Goal: Information Seeking & Learning: Learn about a topic

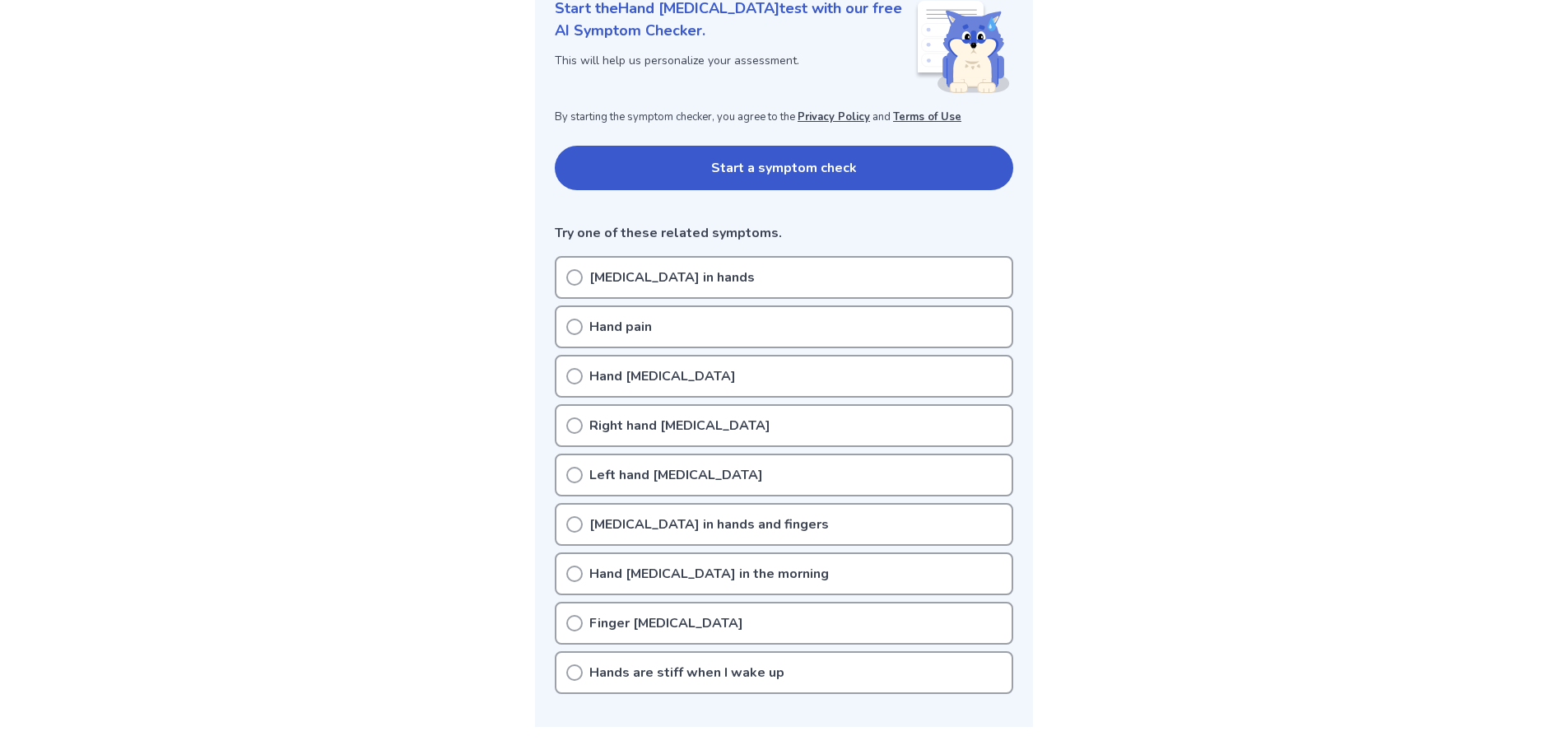
scroll to position [247, 0]
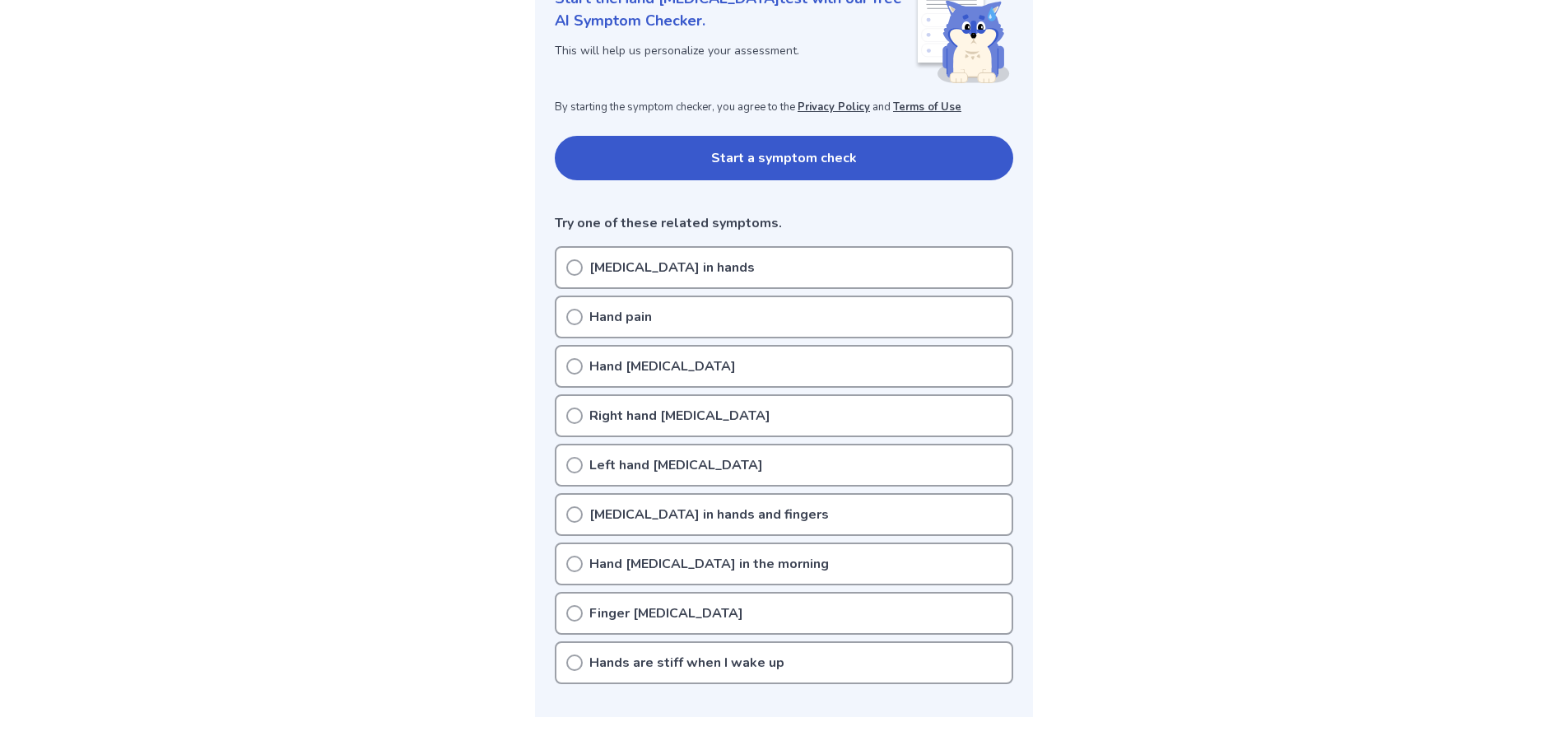
click at [576, 325] on div "Hand pain" at bounding box center [784, 318] width 459 height 43
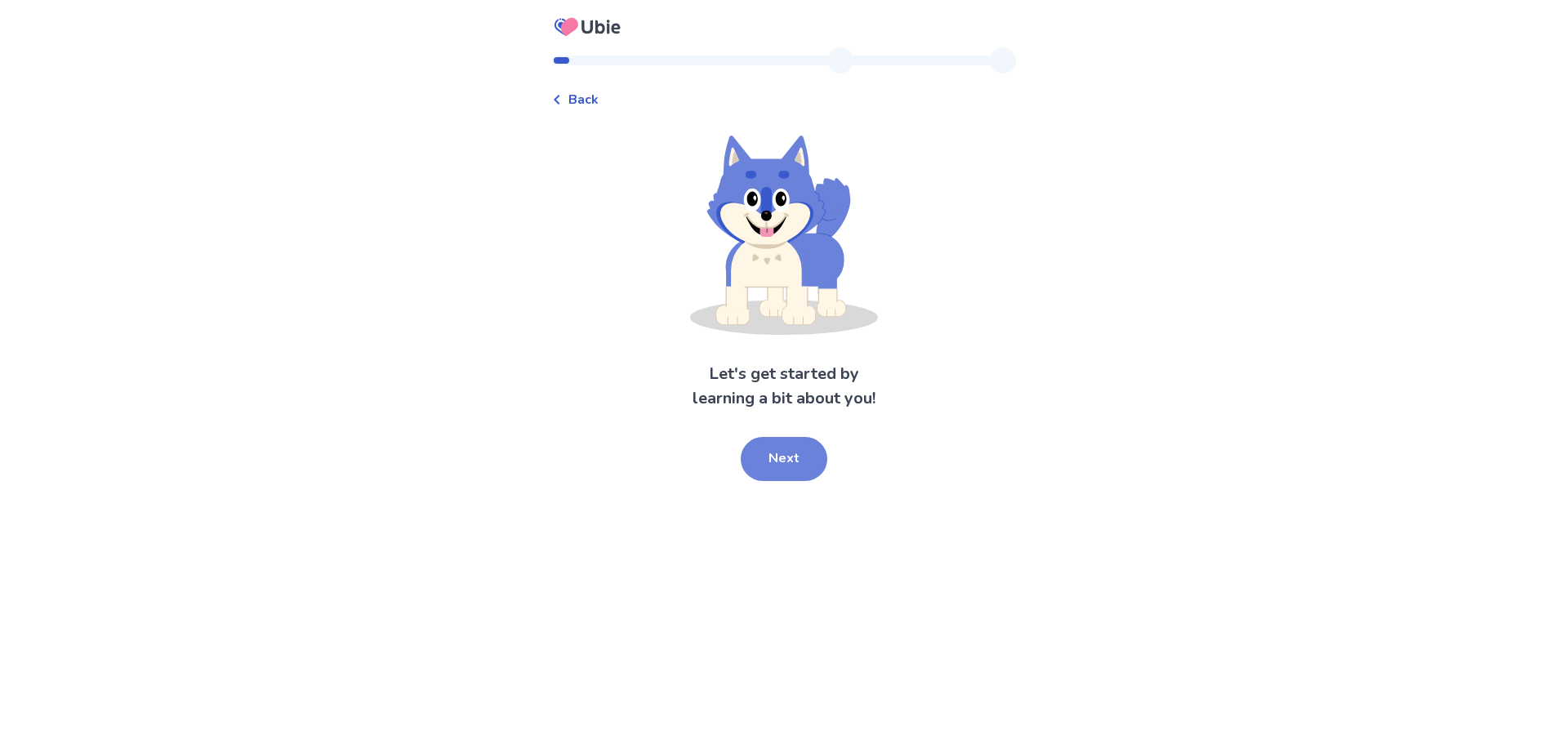
click at [797, 462] on button "Next" at bounding box center [784, 458] width 87 height 44
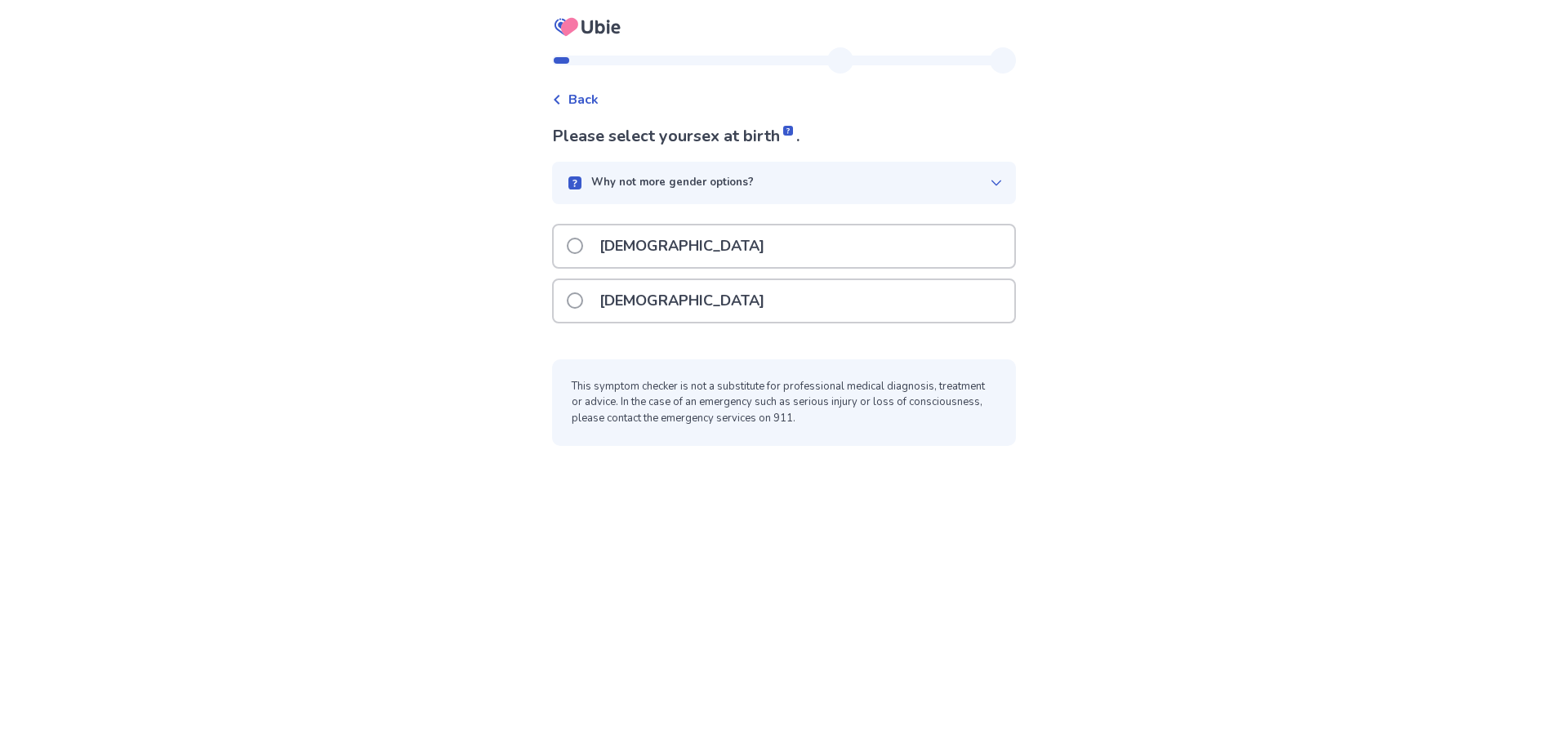
click at [616, 300] on p "Female" at bounding box center [681, 301] width 185 height 42
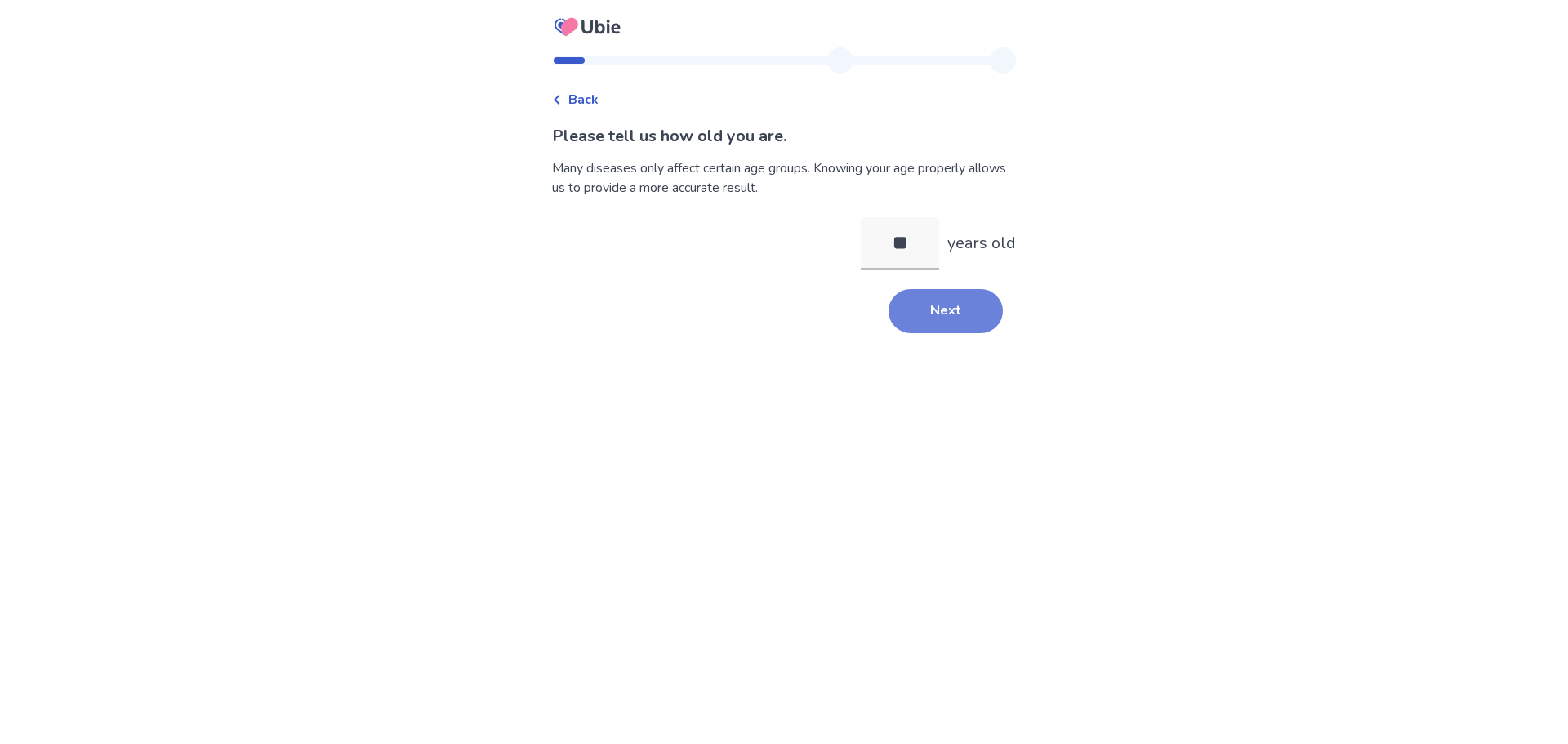
type input "**"
click at [956, 310] on button "Next" at bounding box center [946, 310] width 115 height 44
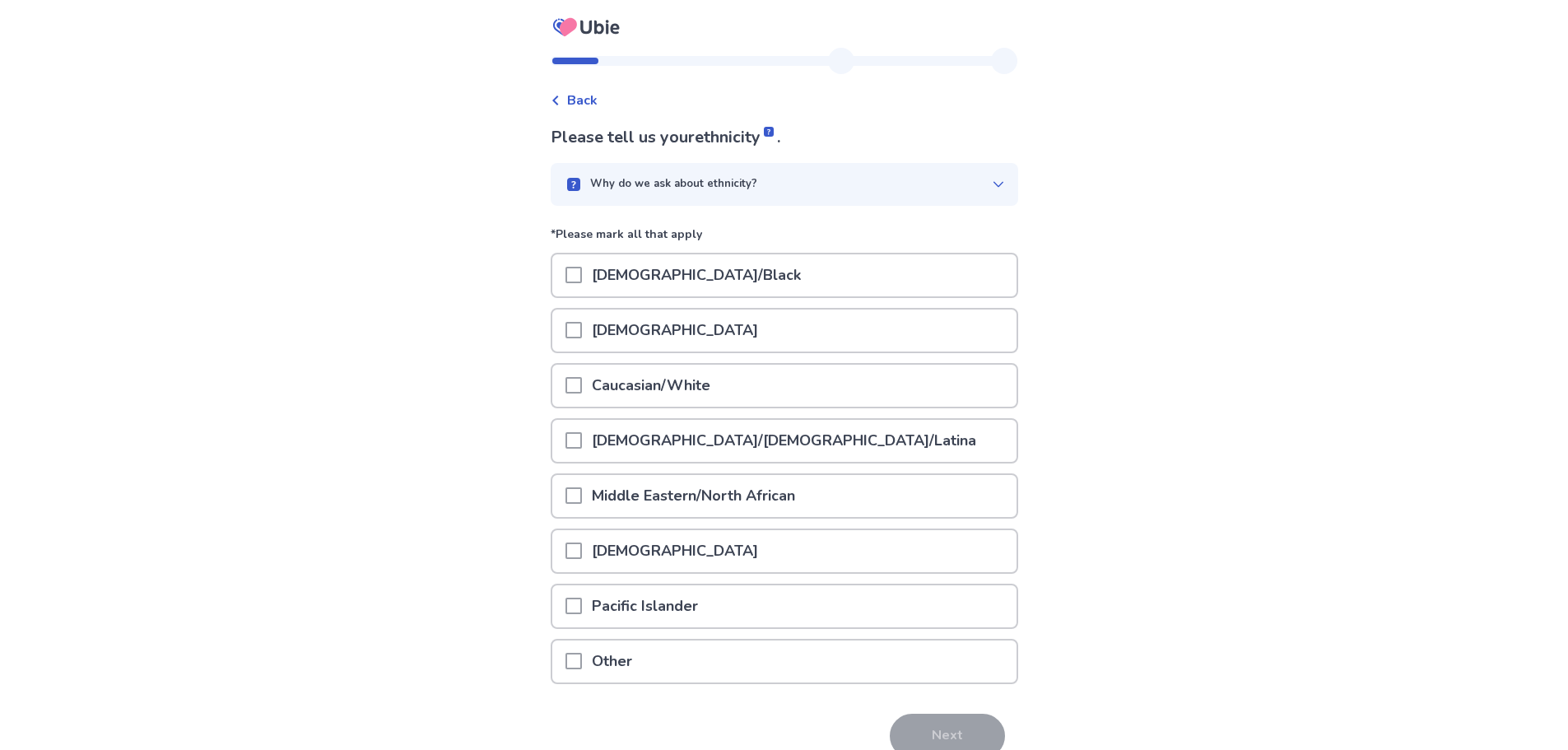
click at [582, 391] on span at bounding box center [573, 385] width 17 height 17
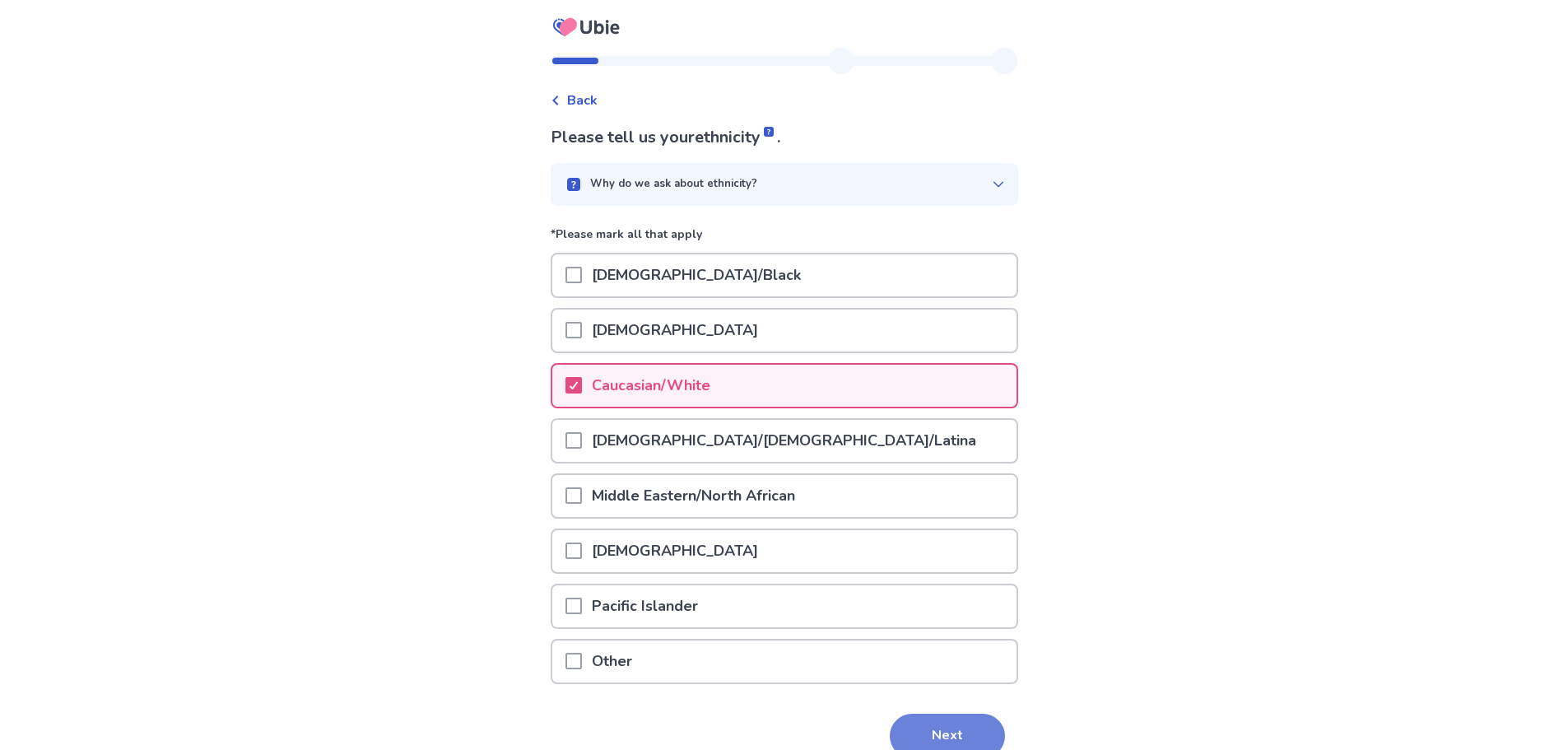
drag, startPoint x: 919, startPoint y: 729, endPoint x: 754, endPoint y: 450, distance: 324.1
click at [919, 728] on button "Next" at bounding box center [948, 735] width 116 height 44
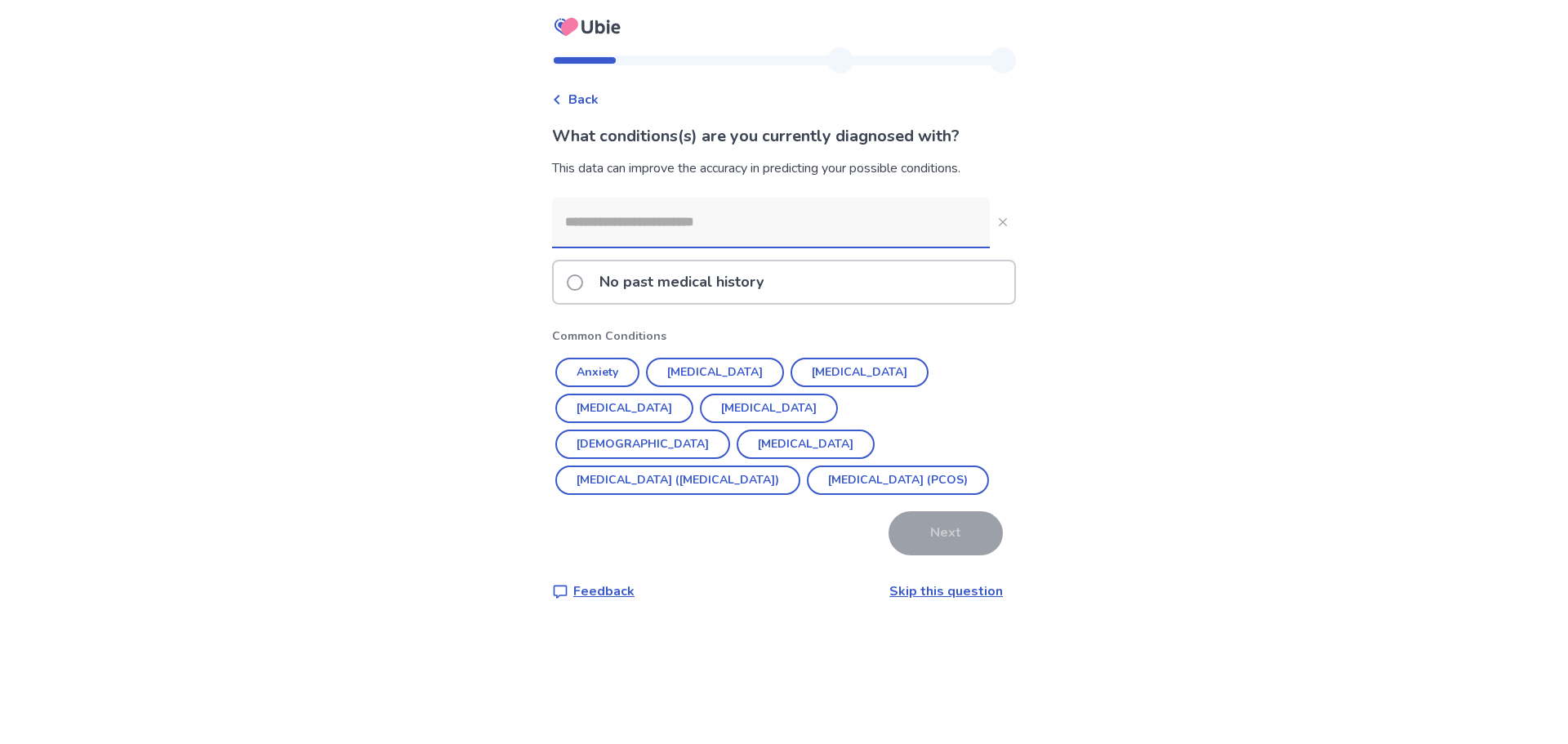
click at [583, 286] on span at bounding box center [575, 282] width 17 height 17
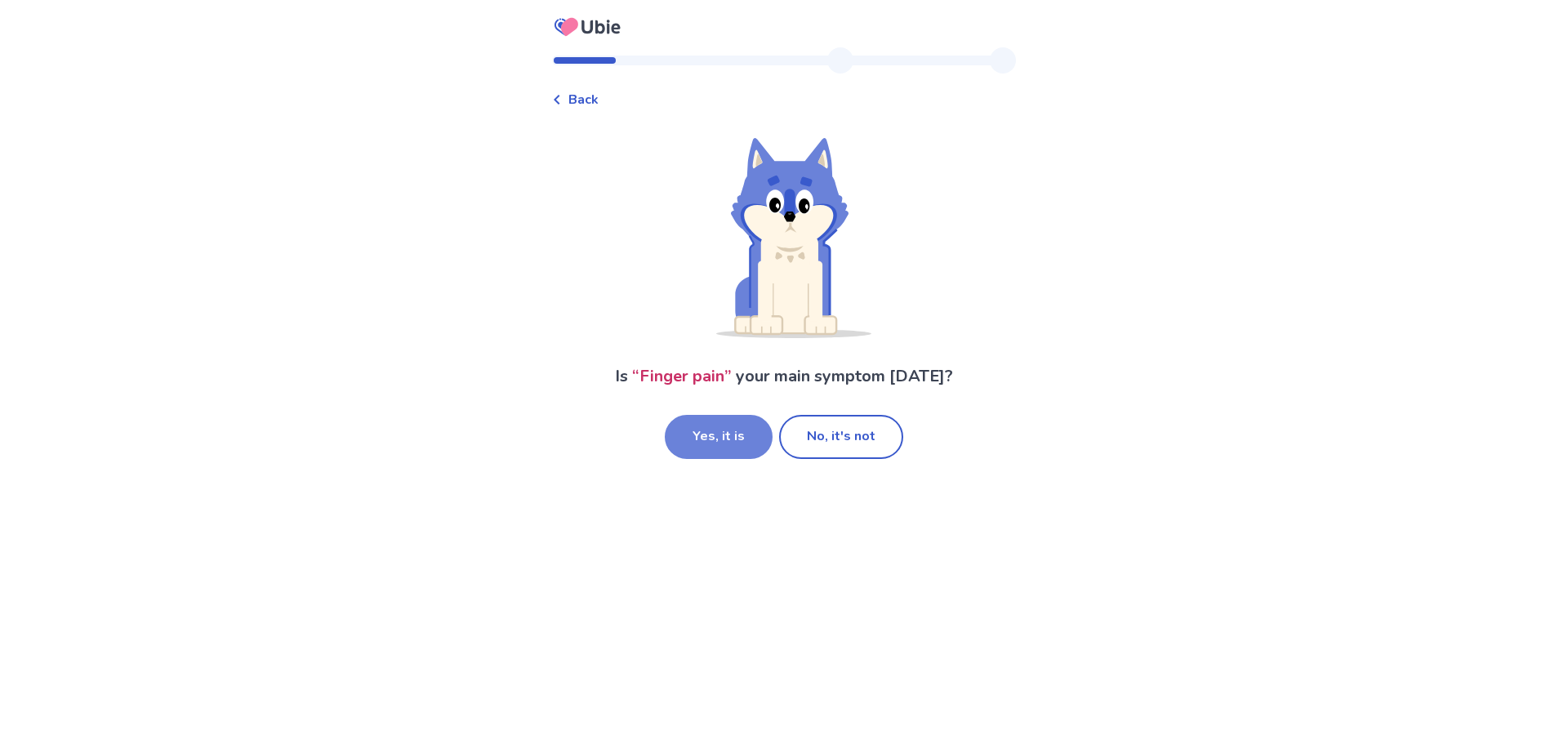
click at [733, 437] on button "Yes, it is" at bounding box center [718, 437] width 108 height 44
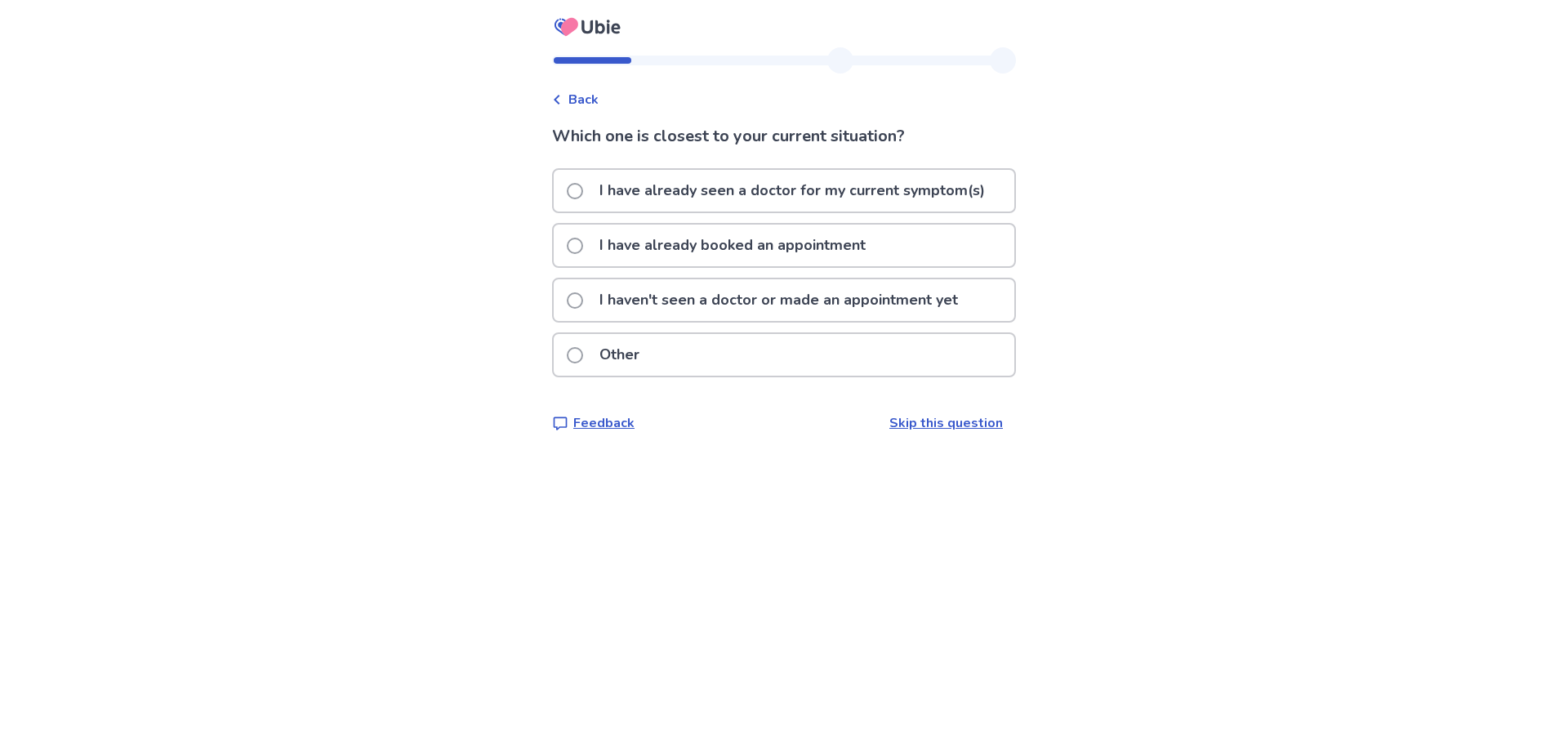
click at [645, 305] on p "I haven't seen a doctor or made an appointment yet" at bounding box center [778, 300] width 378 height 42
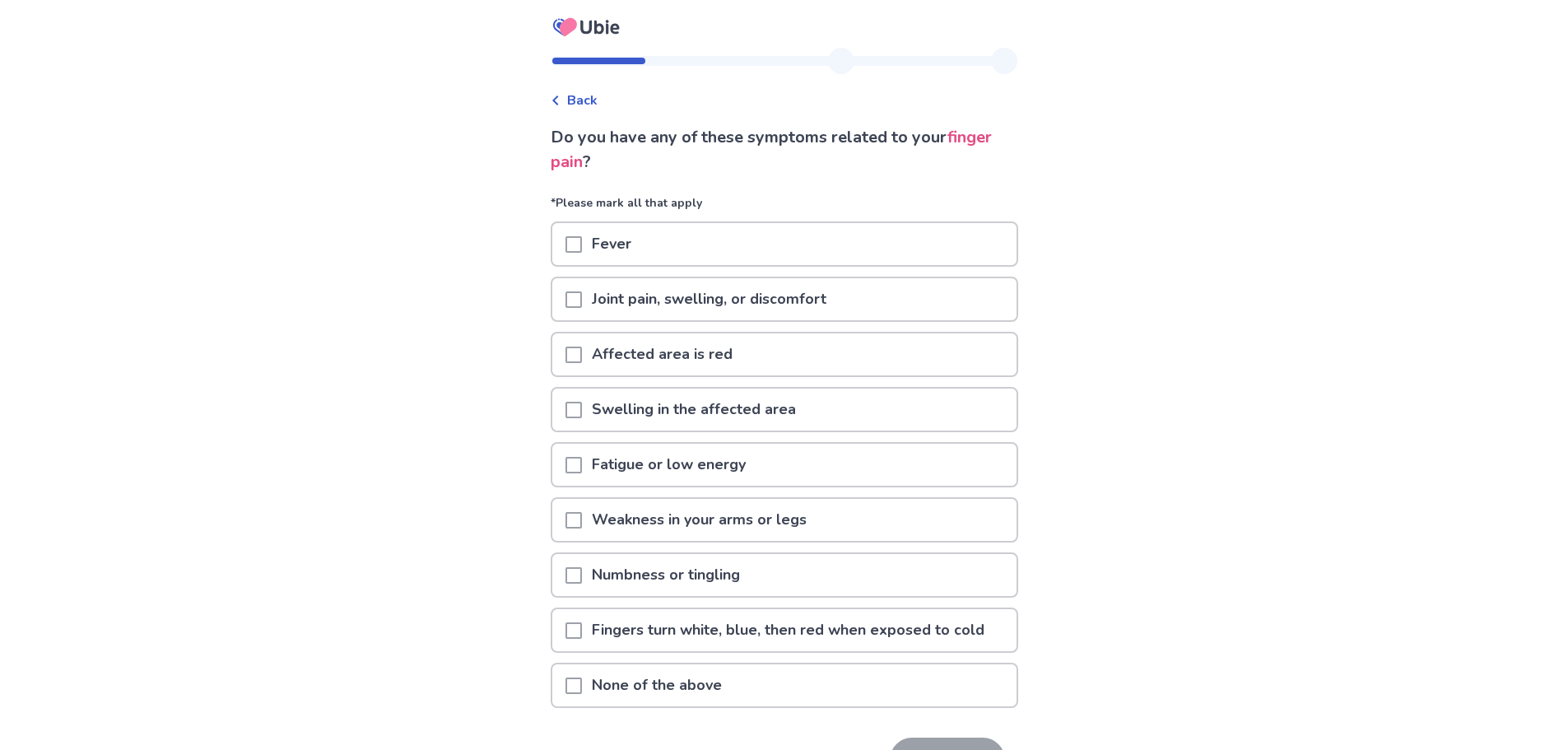
click at [726, 309] on p "Joint pain, swelling, or discomfort" at bounding box center [710, 299] width 255 height 42
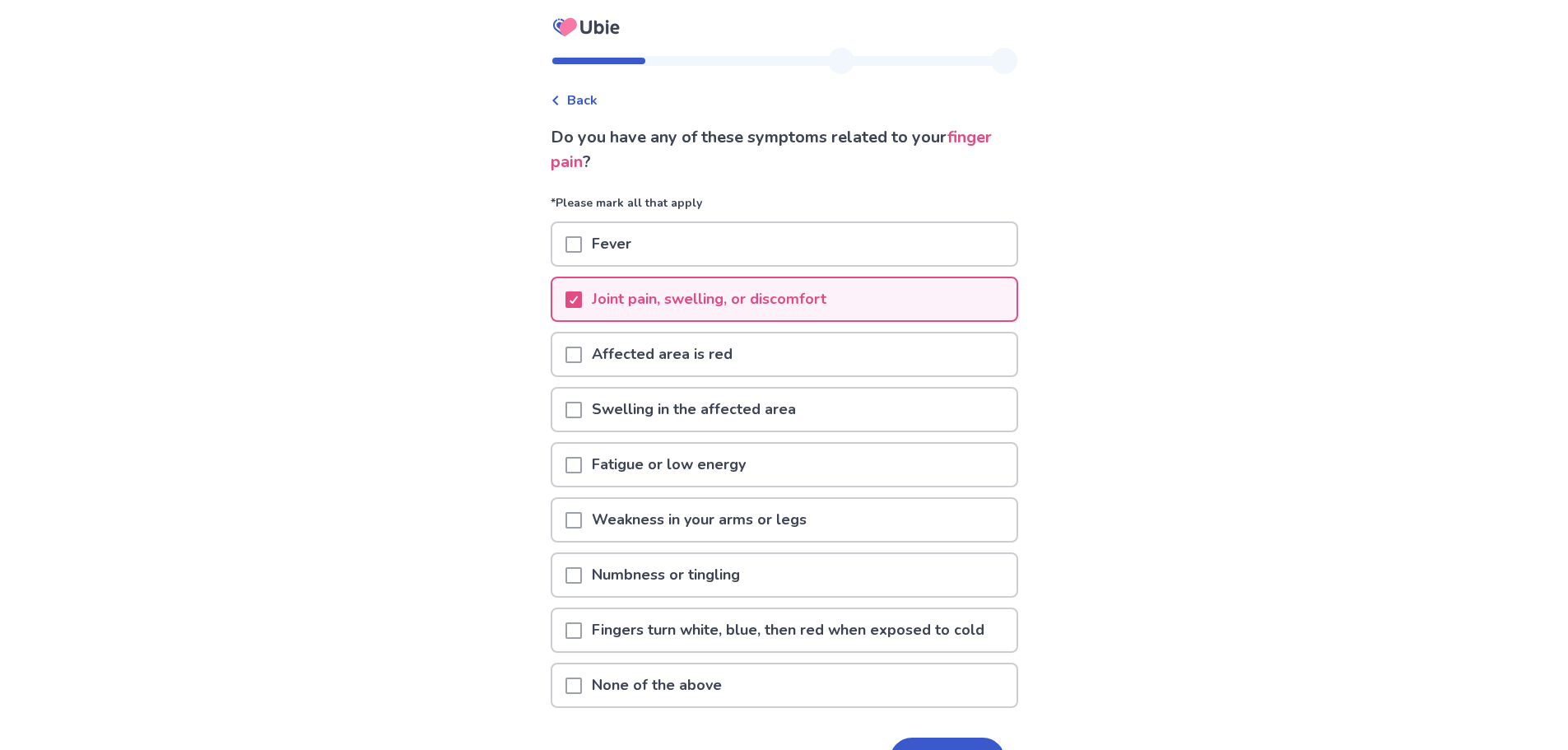
click at [740, 425] on p "Swelling in the affected area" at bounding box center [694, 409] width 223 height 42
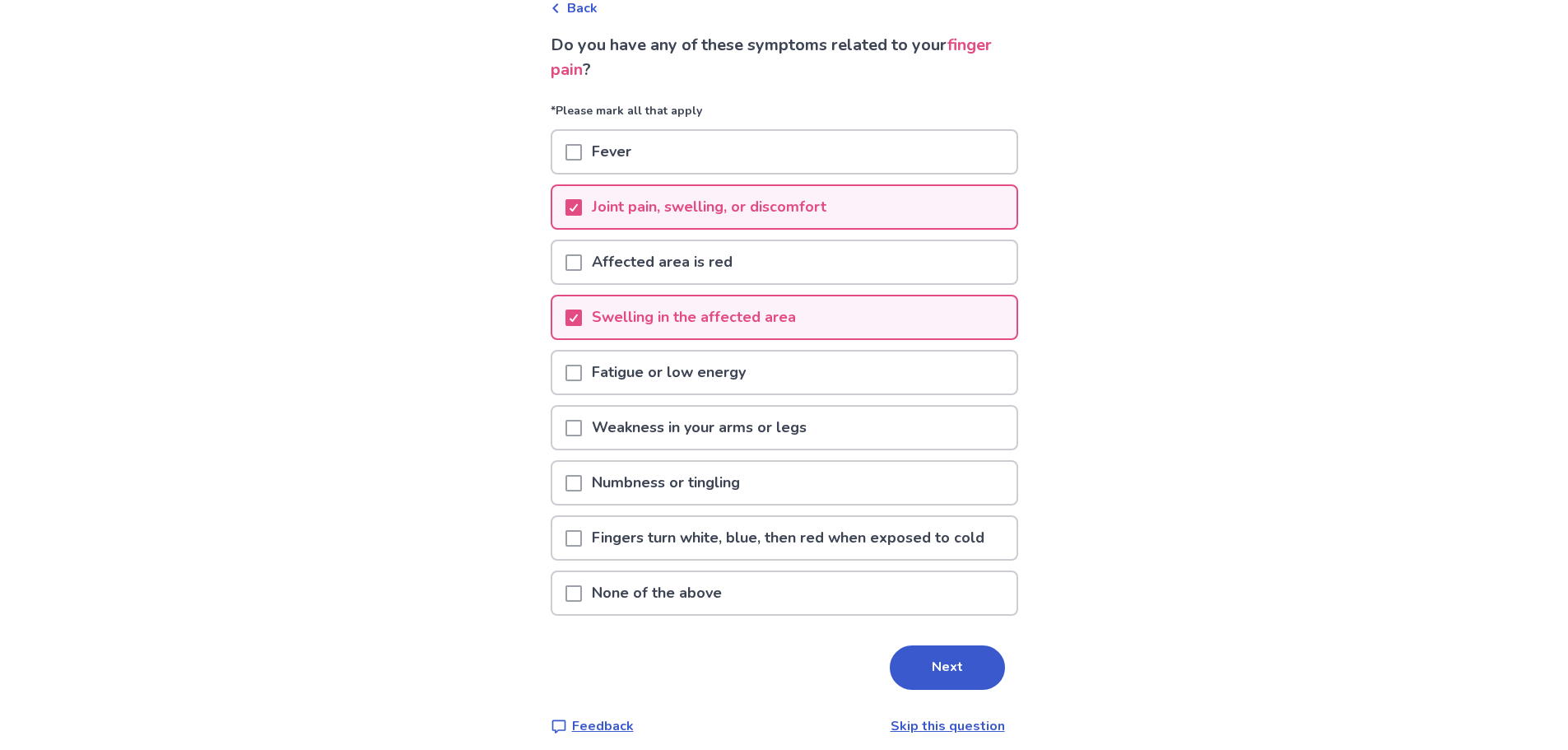
scroll to position [105, 0]
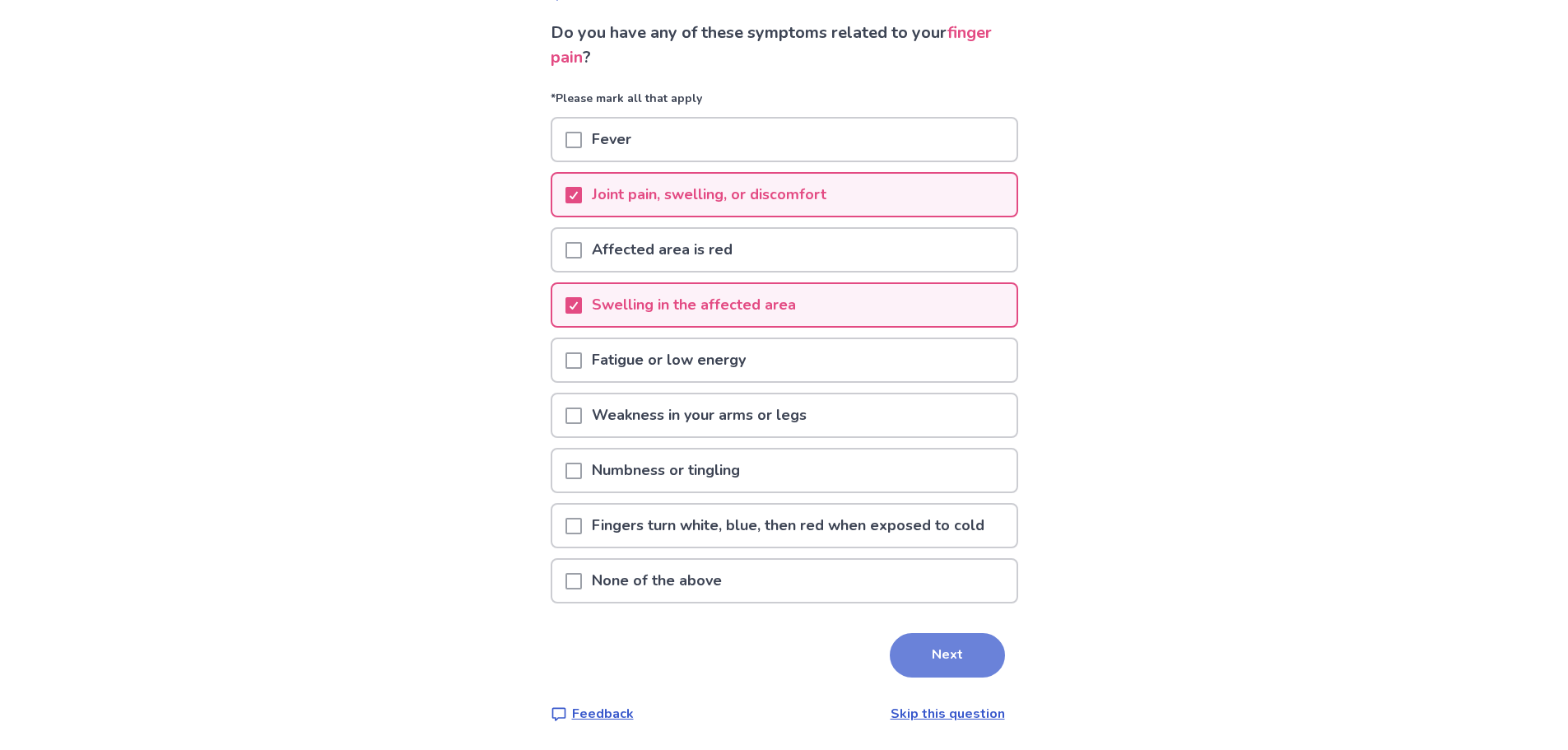
click at [954, 654] on button "Next" at bounding box center [948, 655] width 116 height 44
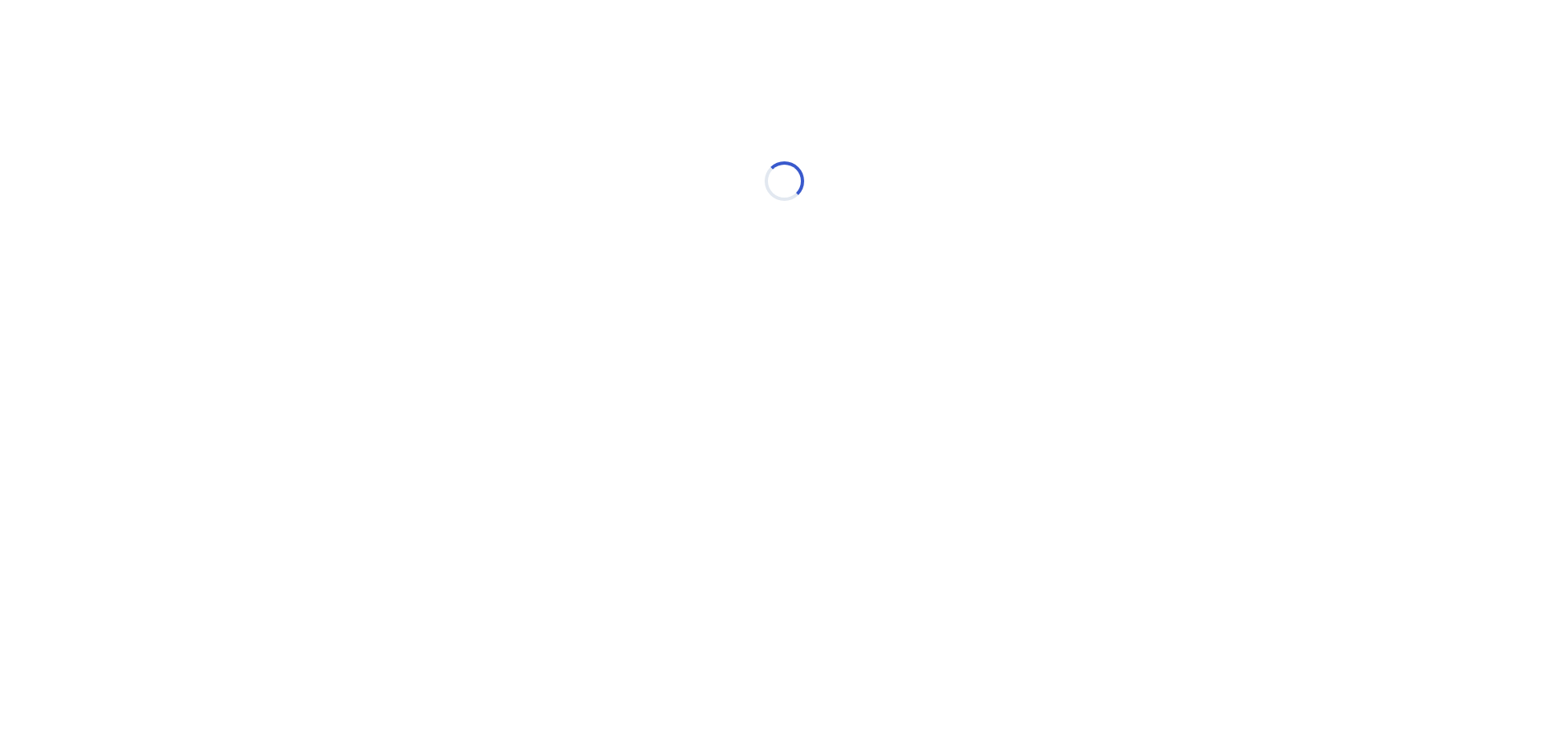
scroll to position [0, 0]
select select "*"
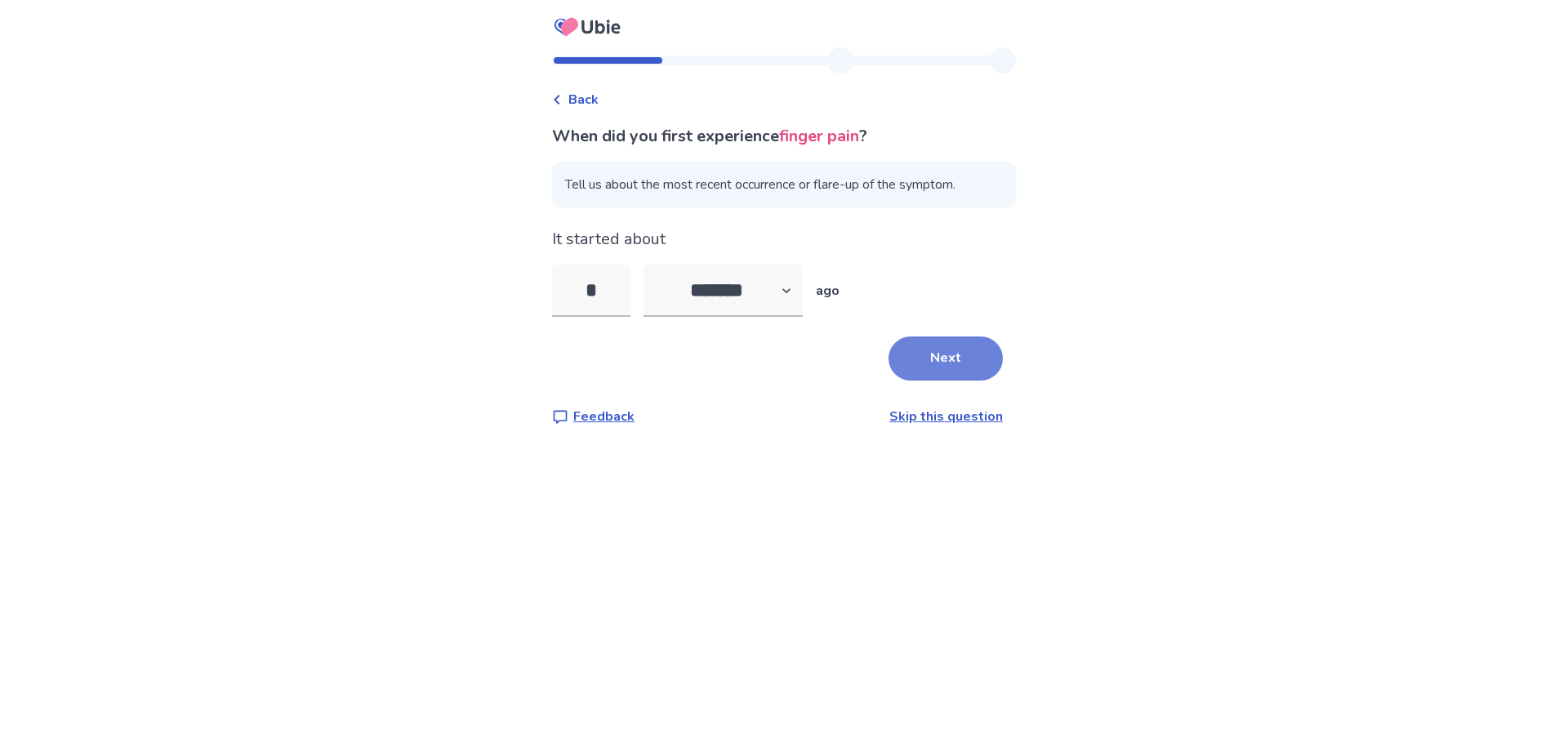
type input "*"
click at [948, 343] on button "Next" at bounding box center [946, 358] width 115 height 44
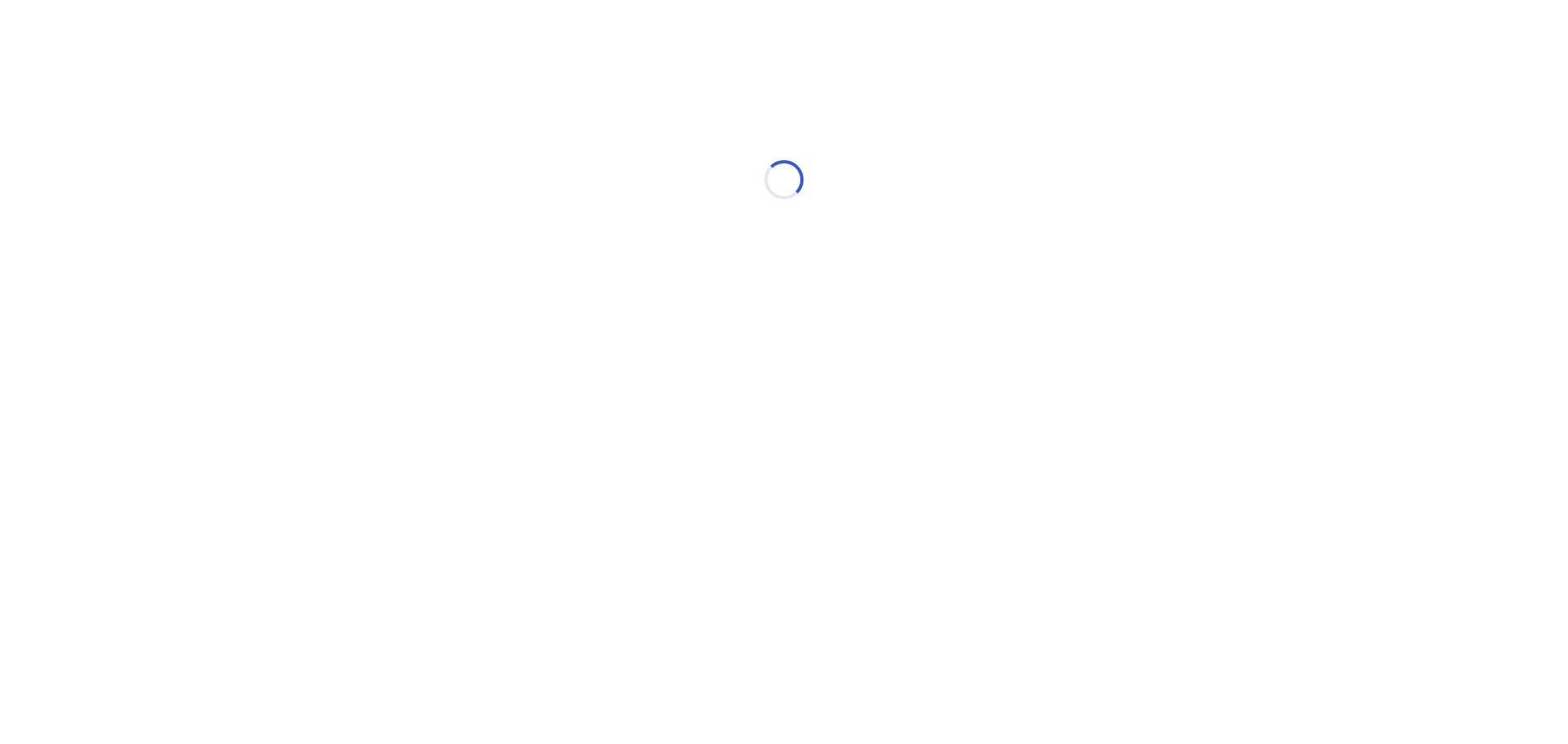
select select "*"
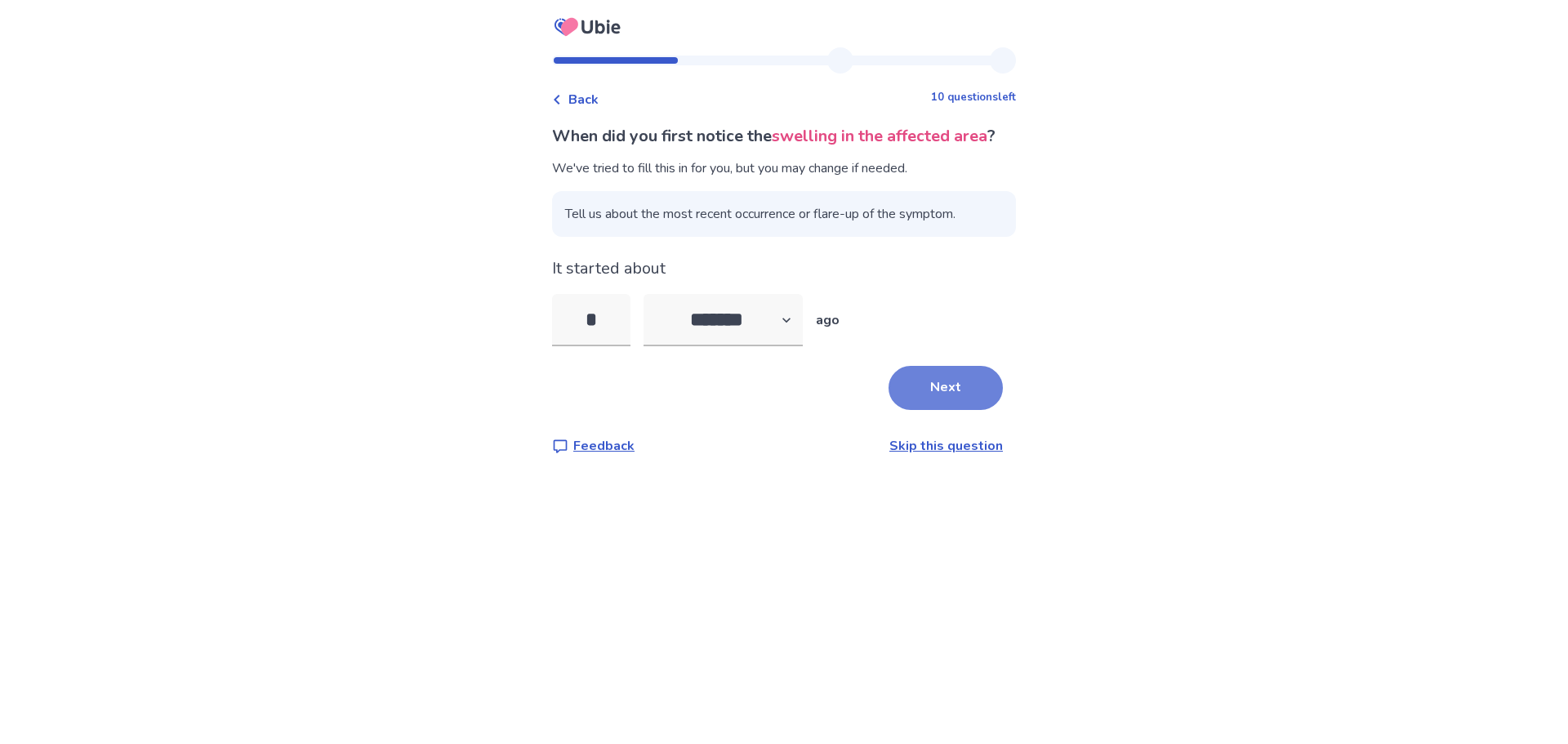
click at [953, 410] on button "Next" at bounding box center [946, 387] width 115 height 44
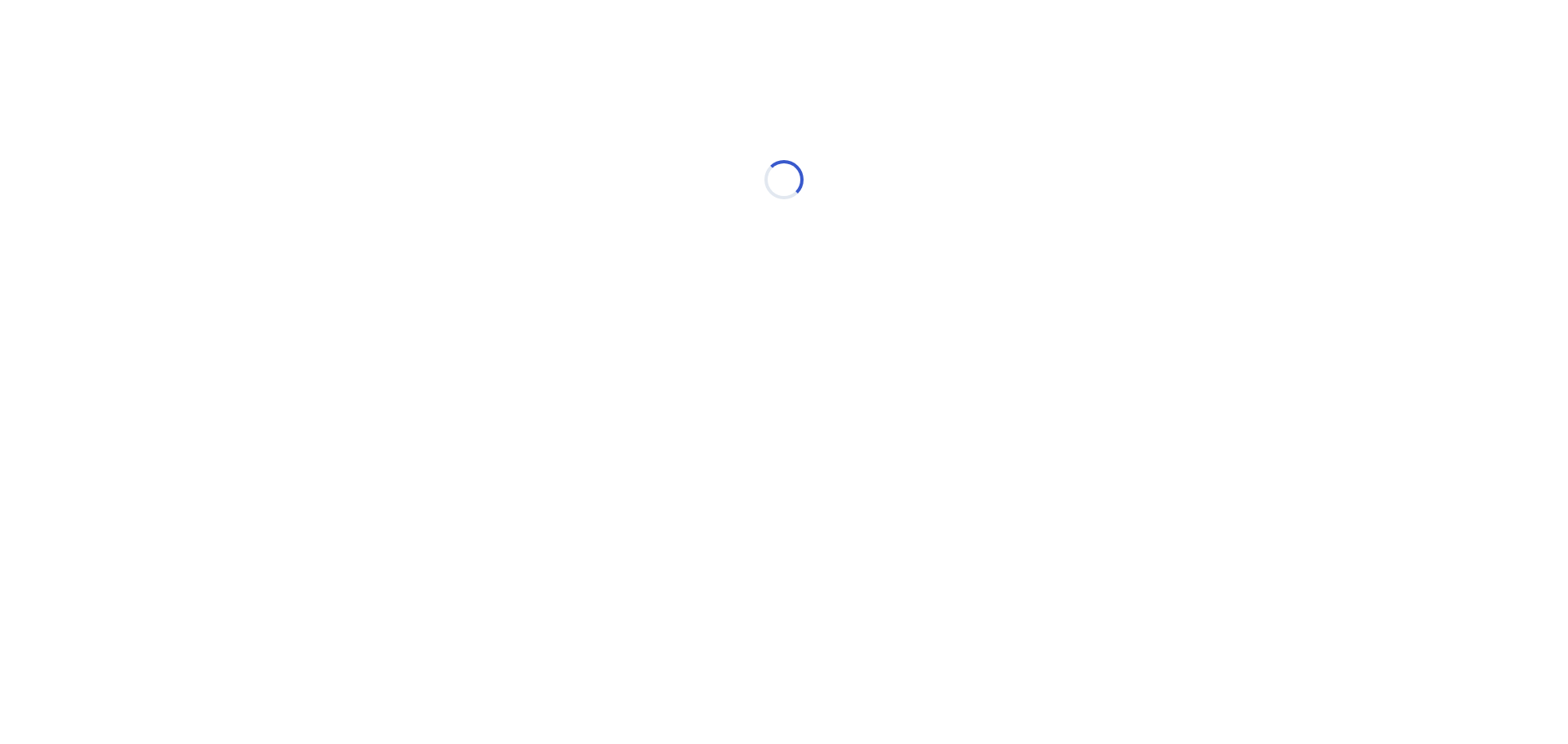
select select "*"
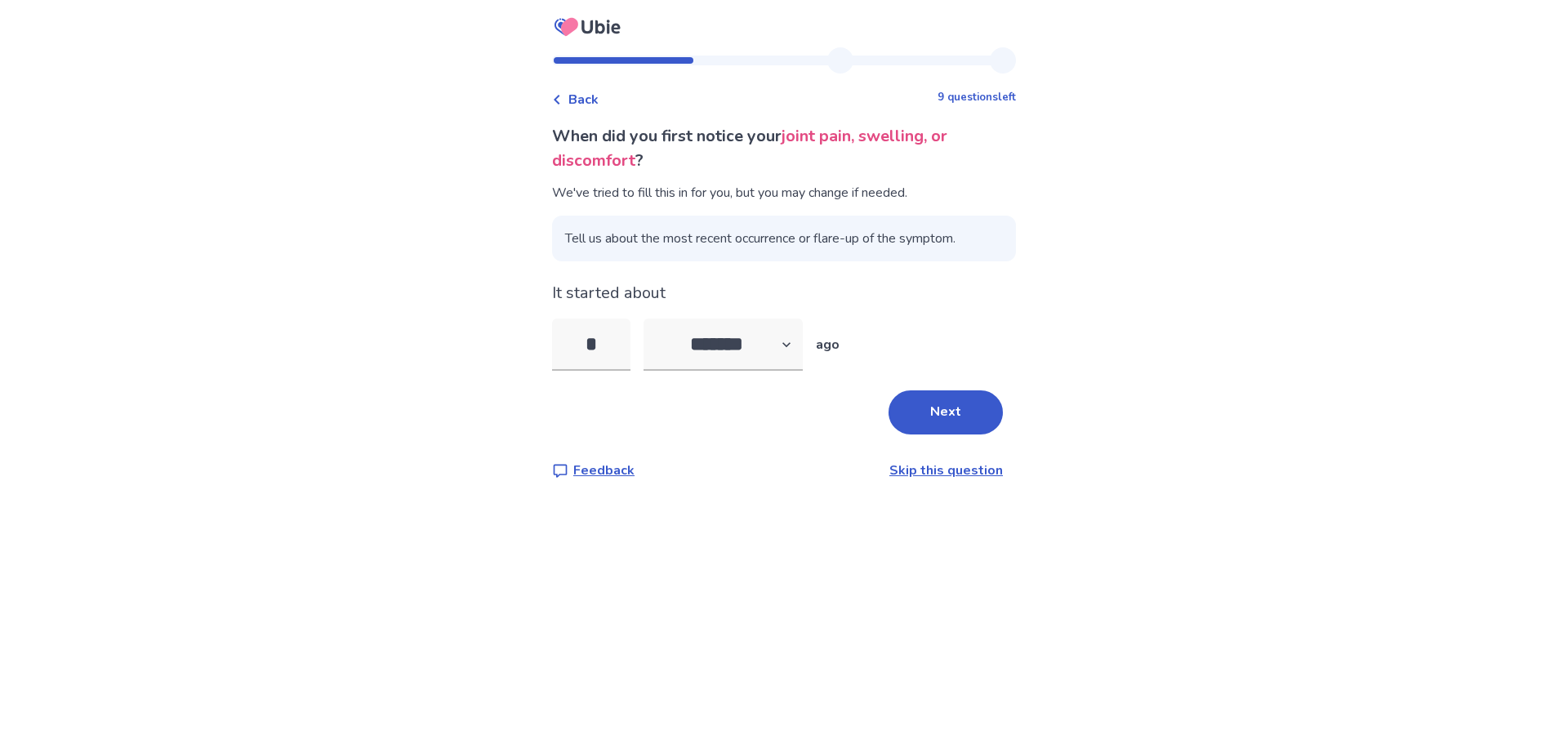
click at [905, 464] on link "Skip this question" at bounding box center [946, 471] width 114 height 18
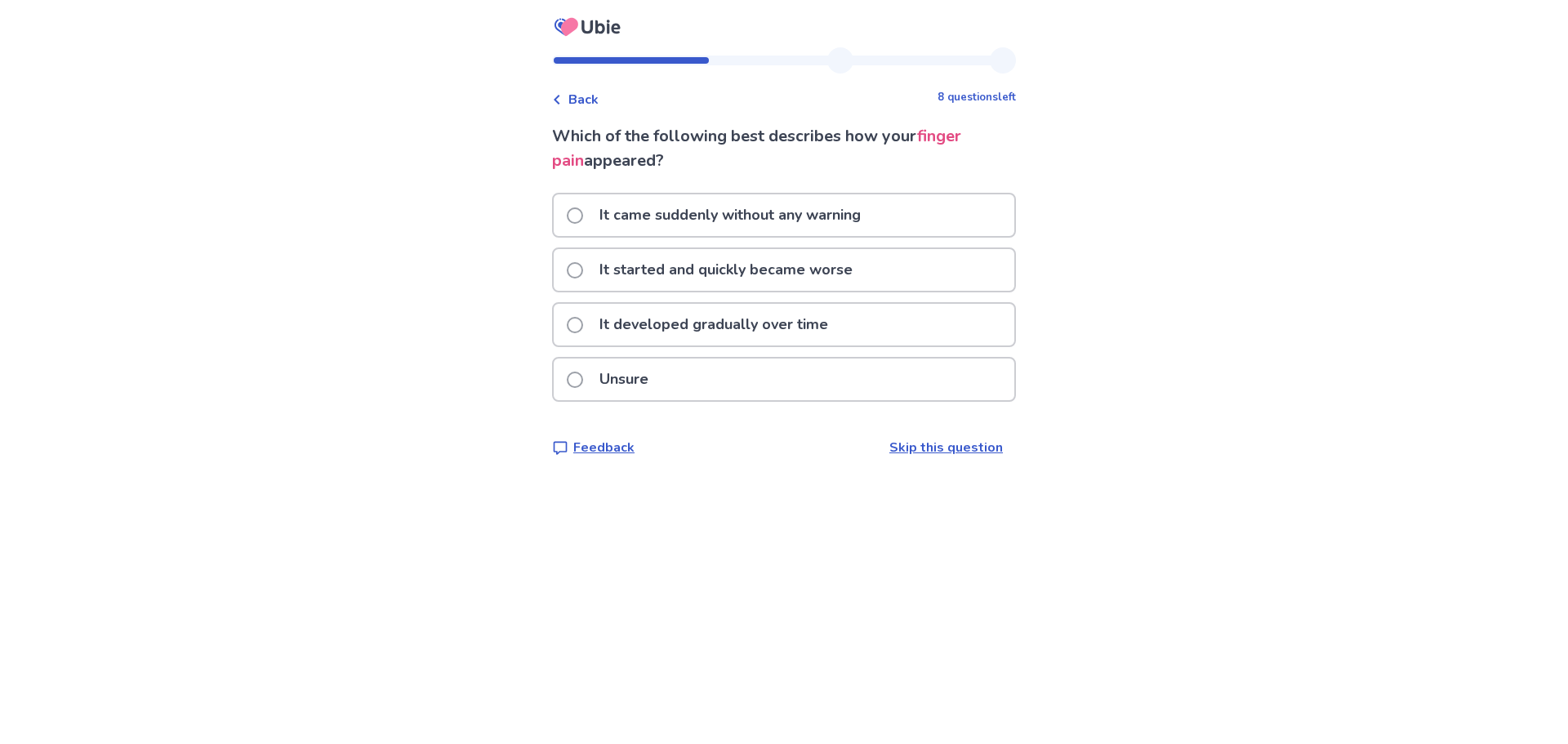
click at [696, 253] on p "It started and quickly became worse" at bounding box center [725, 269] width 273 height 42
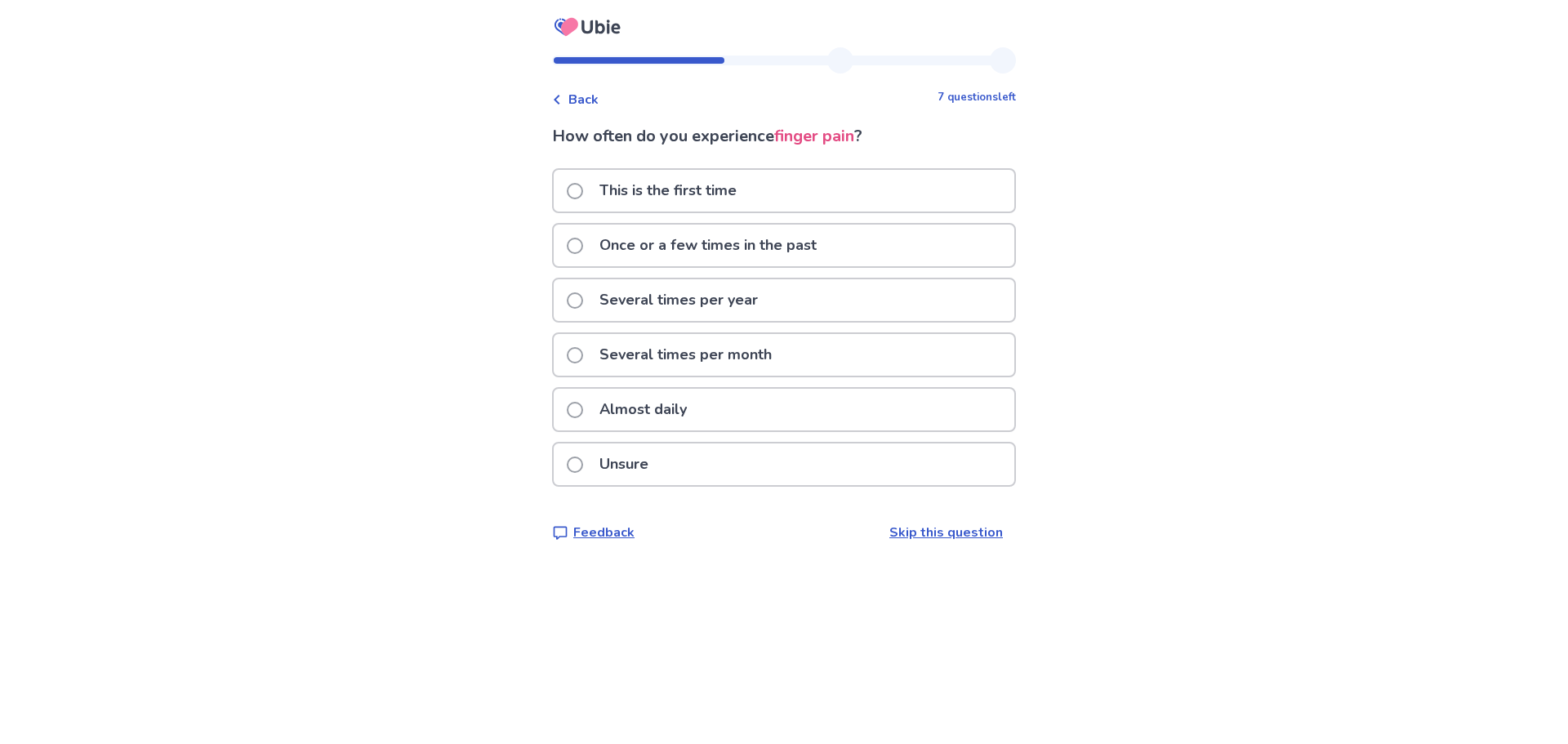
click at [715, 299] on p "Several times per year" at bounding box center [678, 300] width 178 height 42
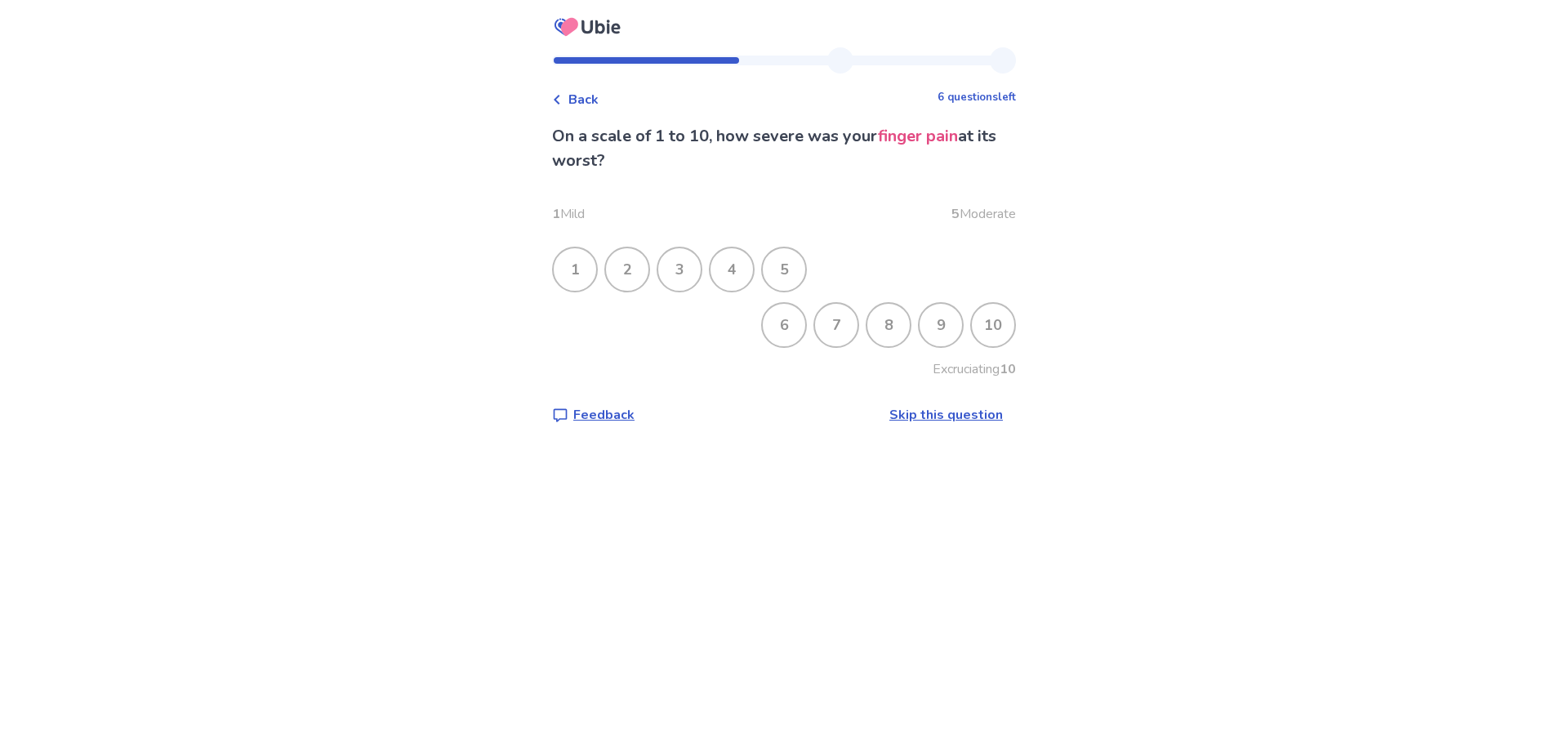
click at [941, 323] on div "9" at bounding box center [941, 325] width 43 height 43
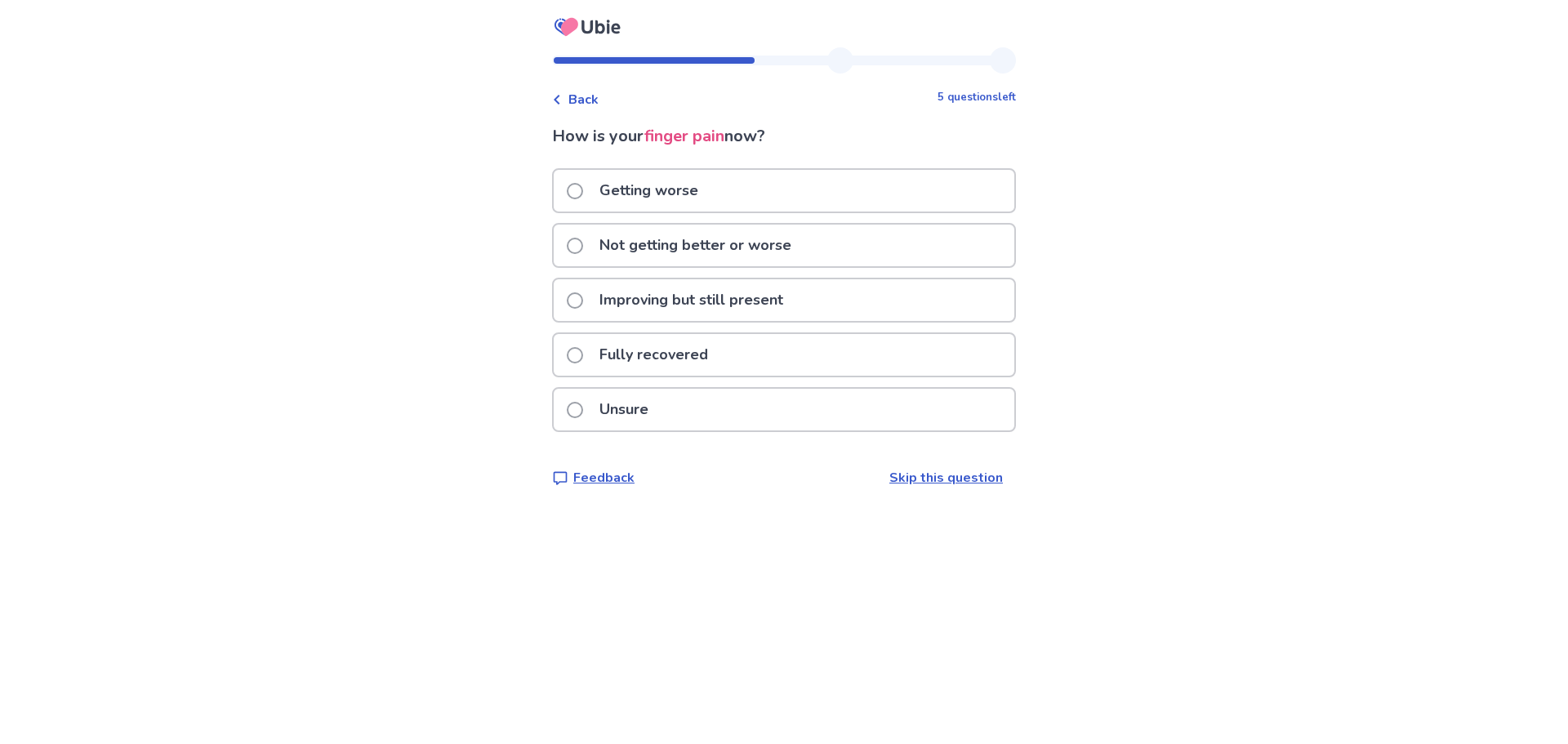
click at [627, 244] on p "Not getting better or worse" at bounding box center [695, 245] width 212 height 42
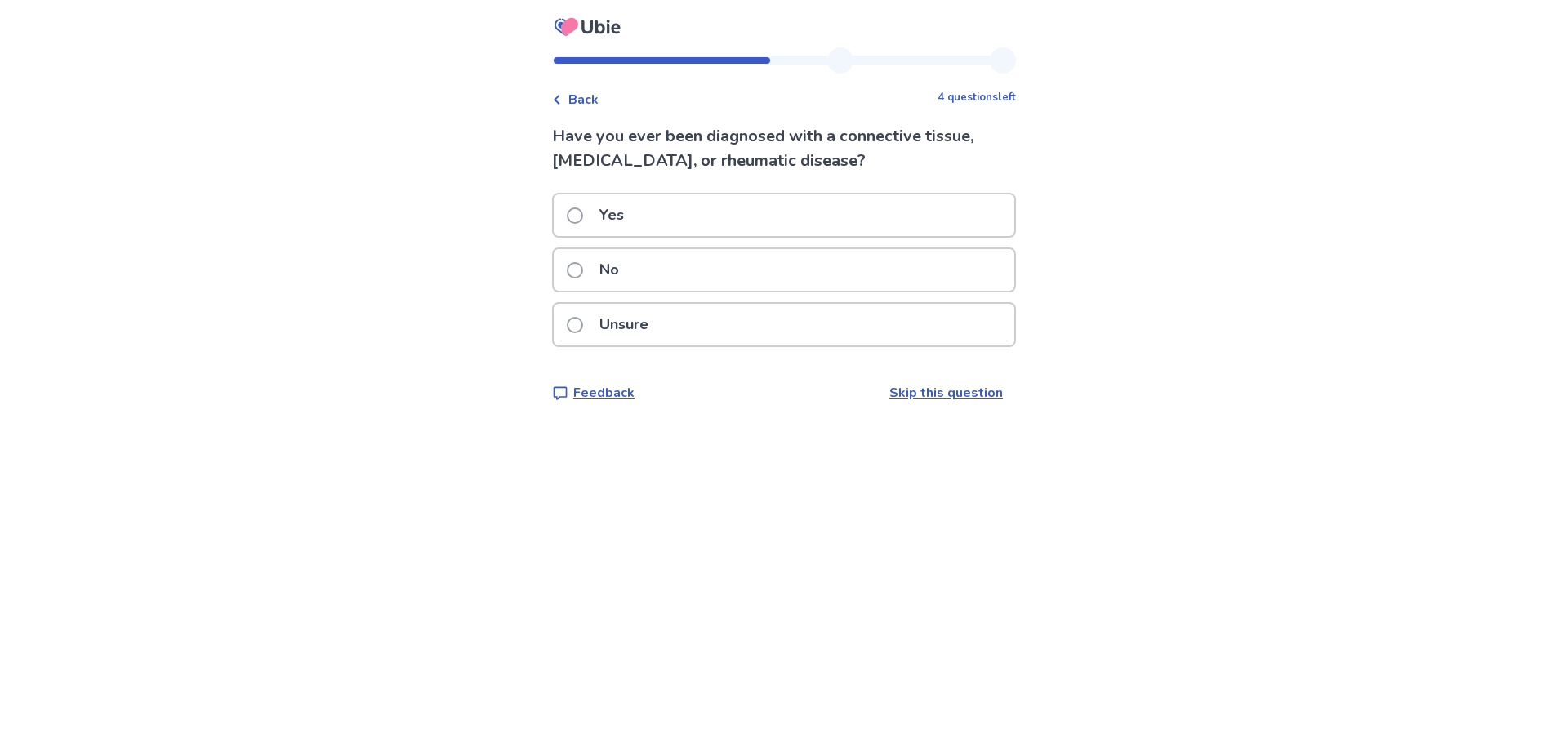
drag, startPoint x: 649, startPoint y: 323, endPoint x: 671, endPoint y: 482, distance: 160.5
click at [671, 482] on div "Back 4 questions left Have you ever been diagnosed with a connective tissue, au…" at bounding box center [784, 372] width 1568 height 744
click at [607, 270] on p "No" at bounding box center [609, 269] width 39 height 42
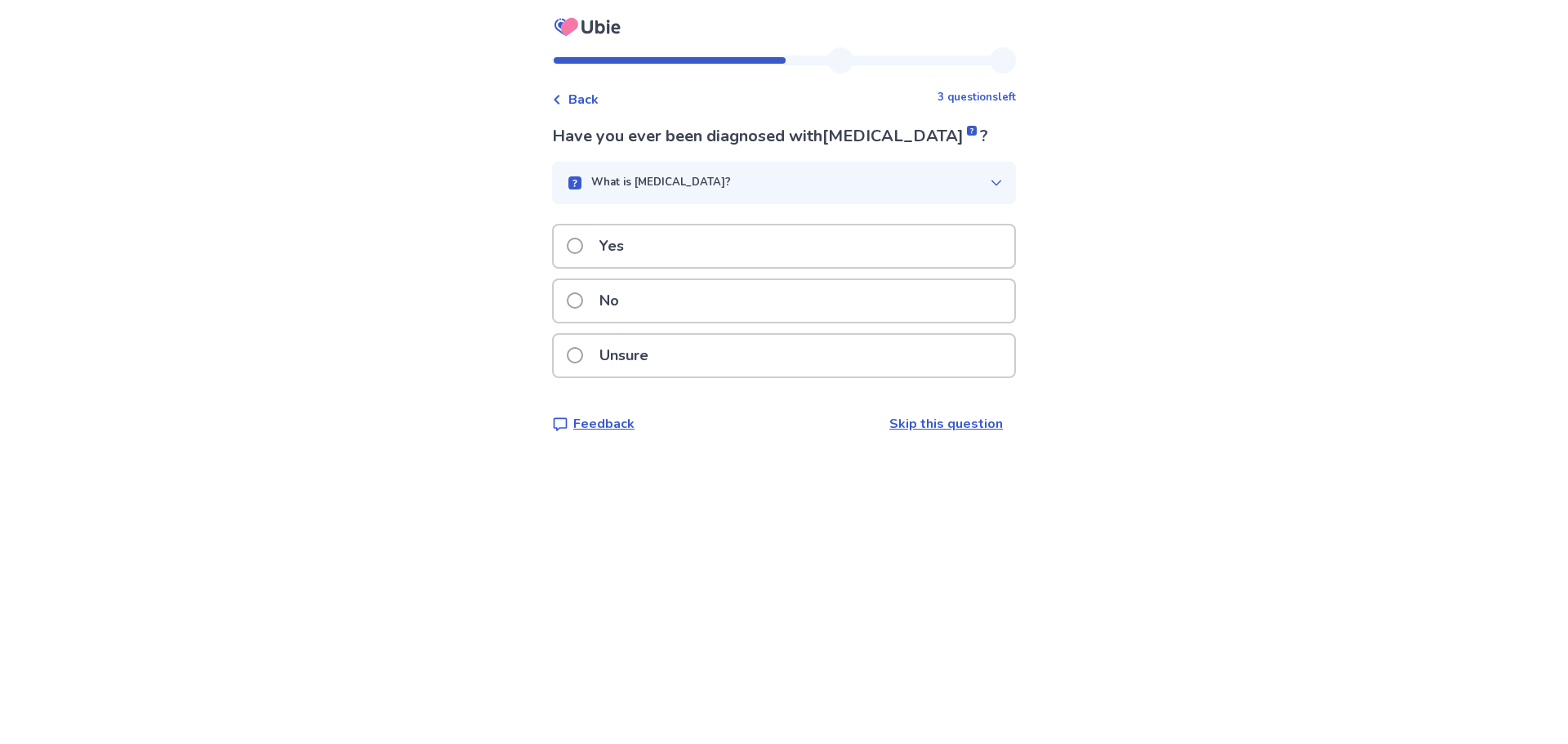
click at [628, 292] on p "No" at bounding box center [609, 301] width 39 height 42
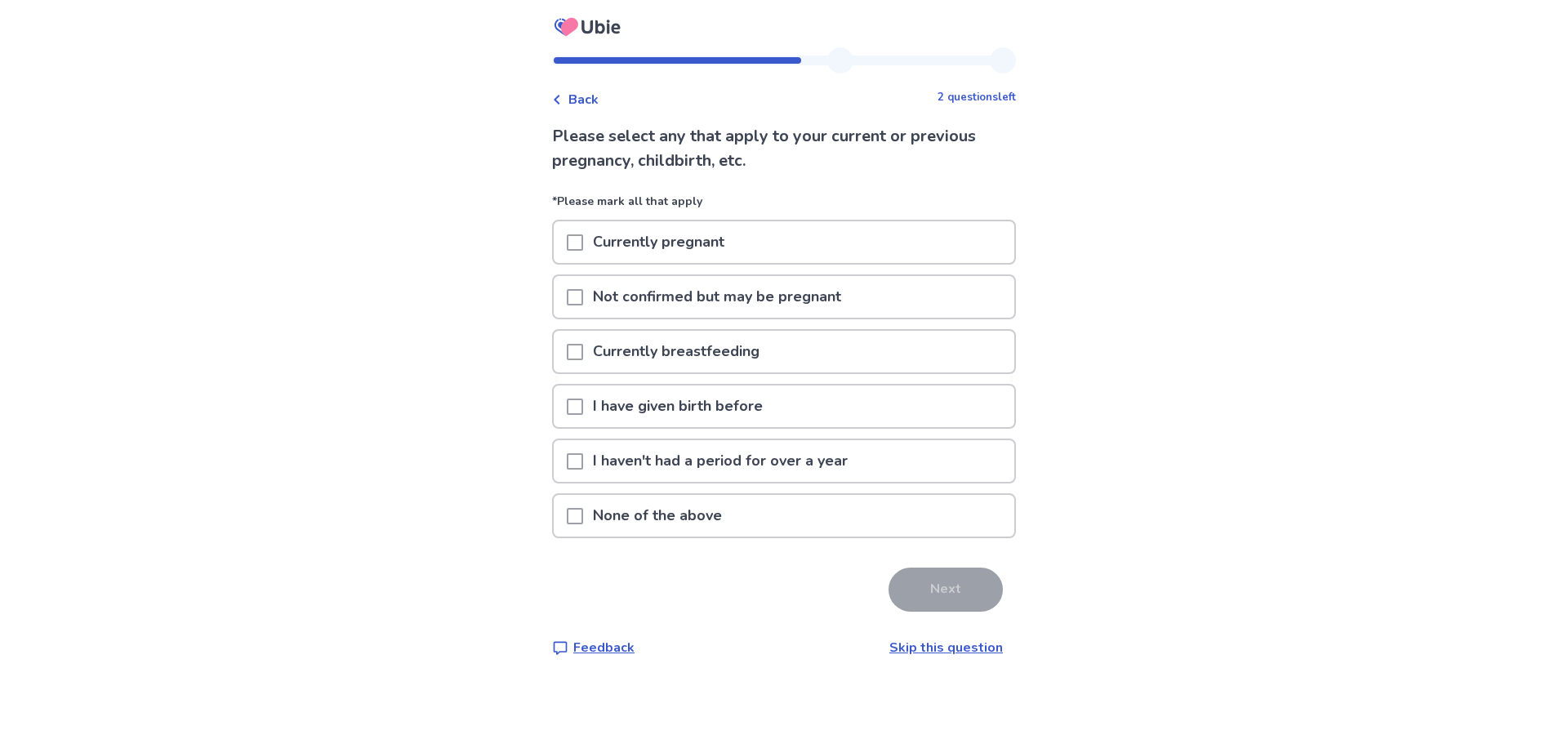
click at [583, 507] on div at bounding box center [575, 515] width 17 height 42
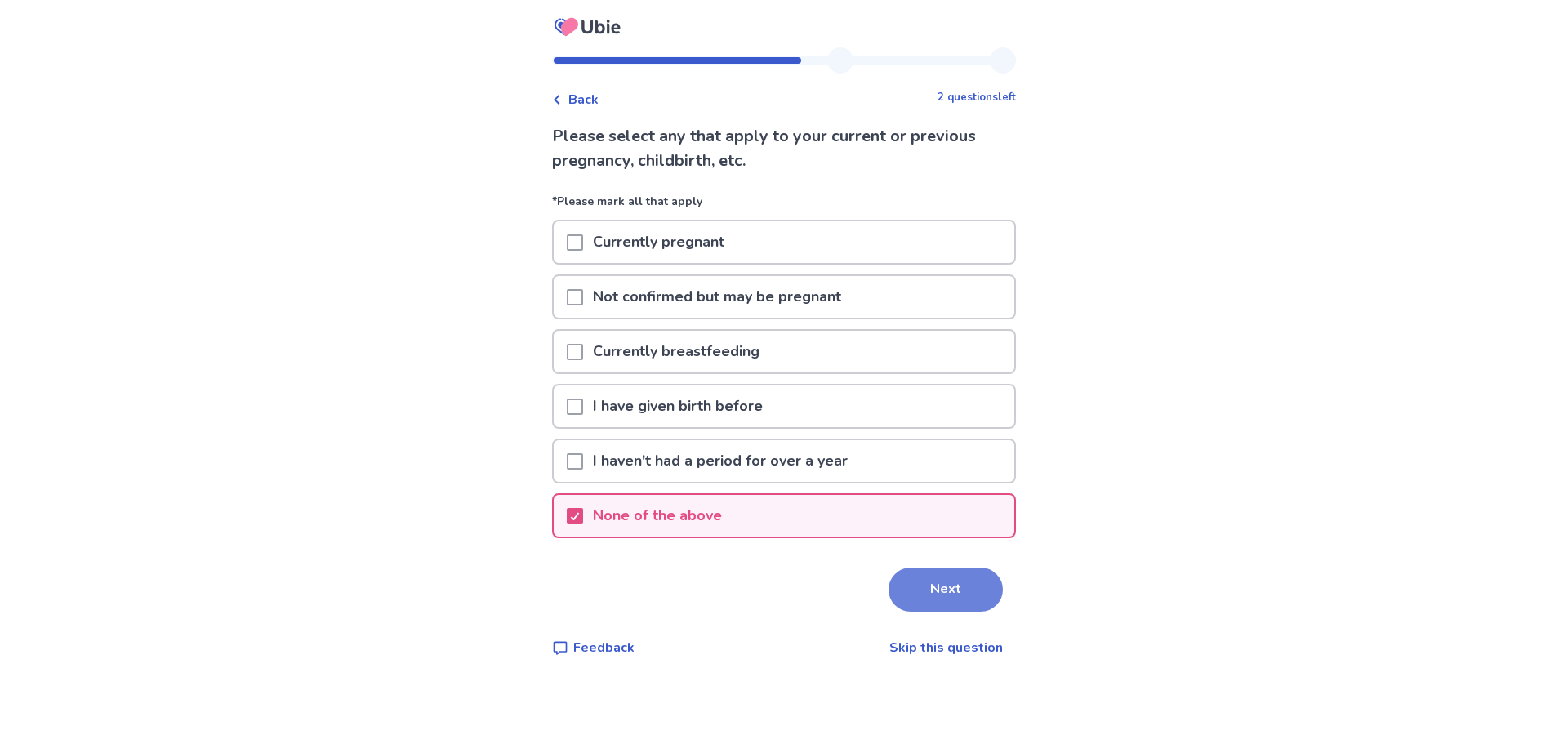
click at [952, 589] on button "Next" at bounding box center [946, 589] width 115 height 44
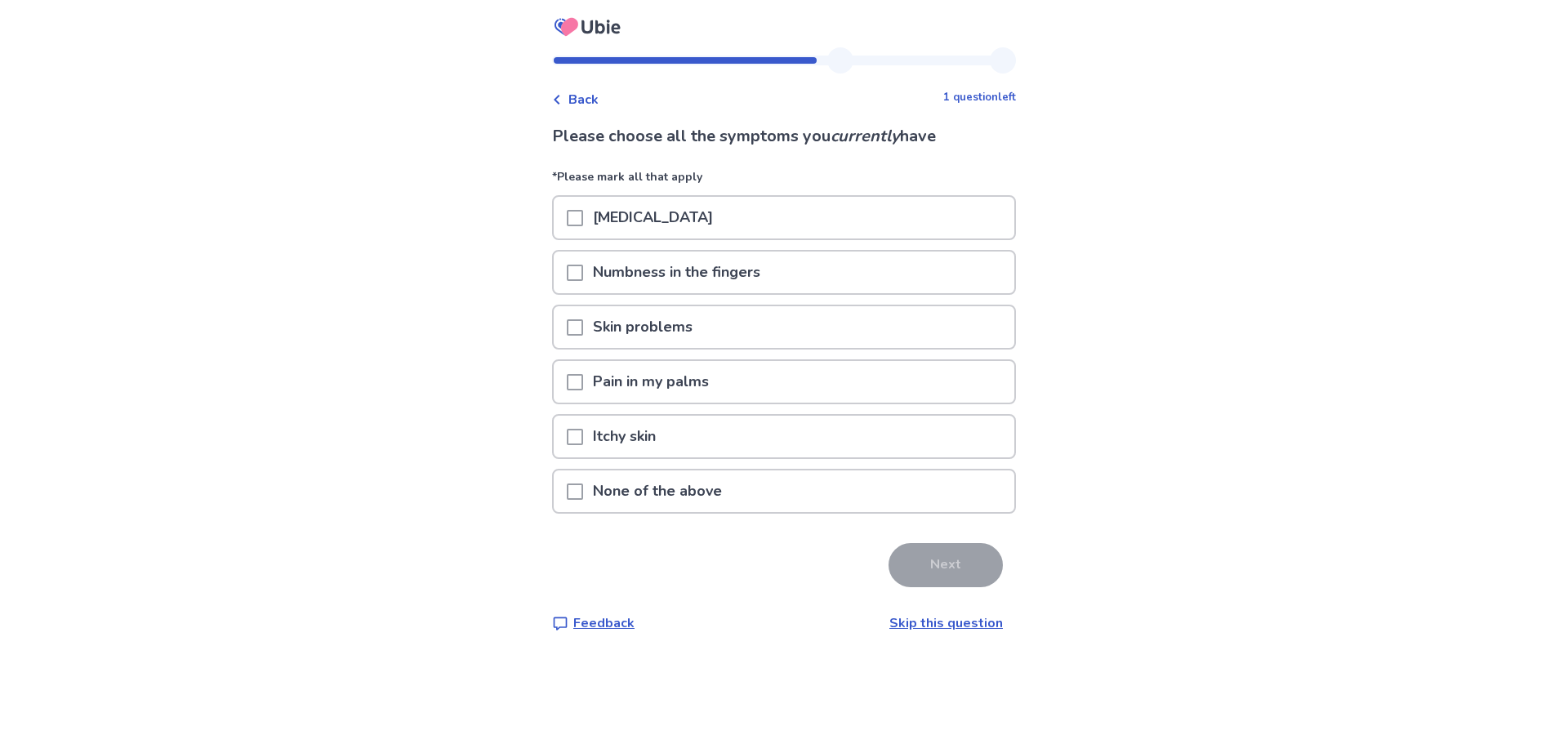
click at [578, 223] on span at bounding box center [575, 218] width 17 height 17
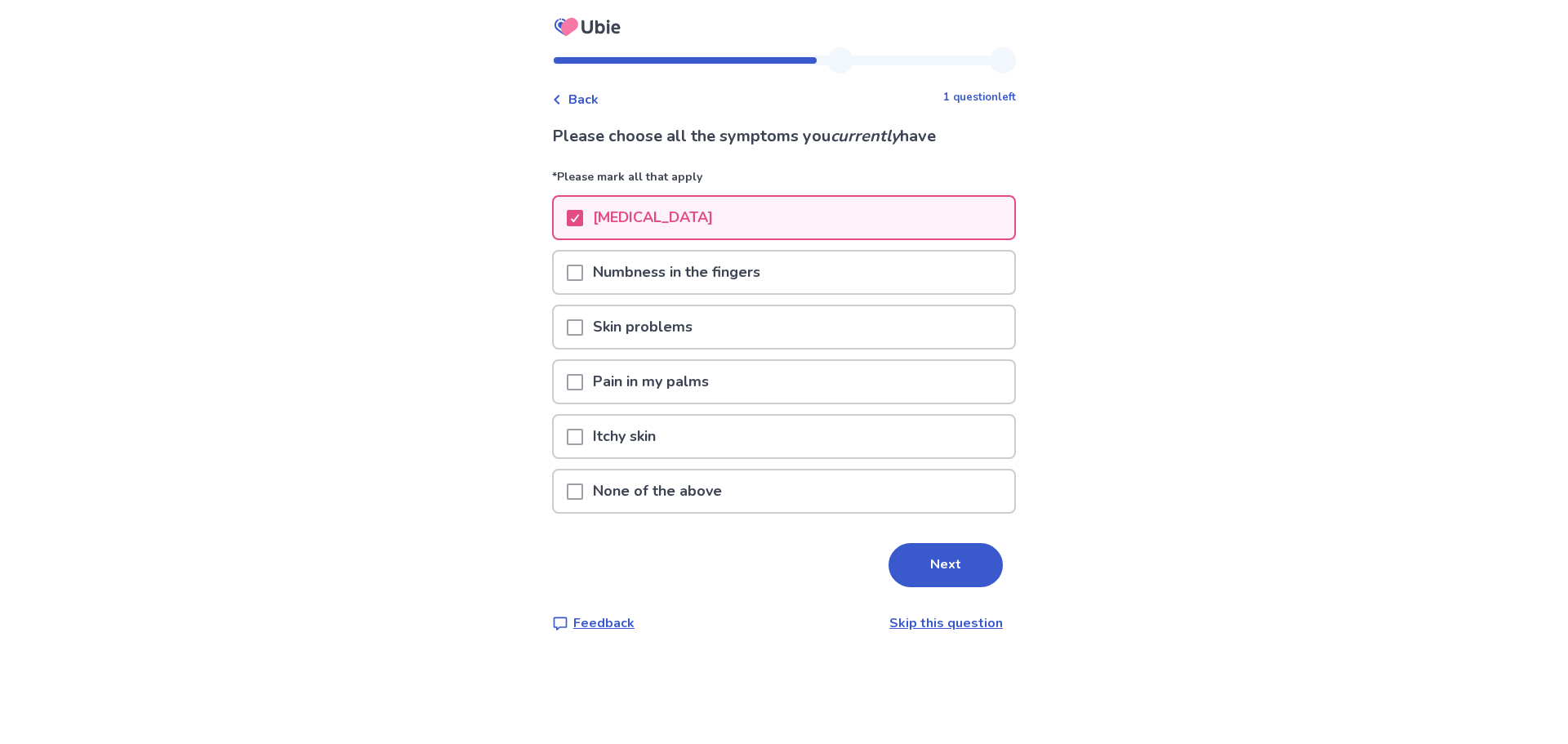
click at [578, 268] on span at bounding box center [575, 272] width 17 height 17
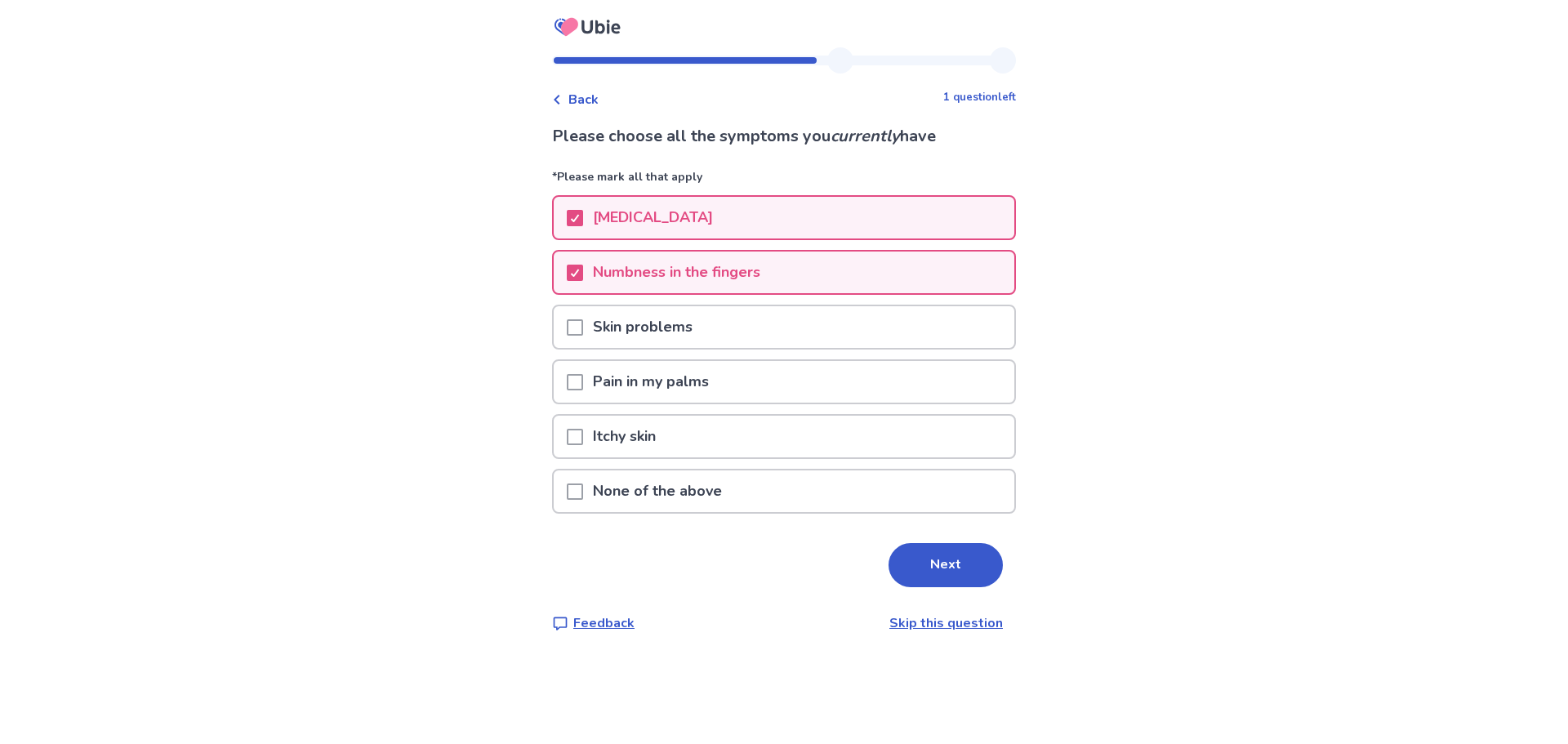
click at [925, 552] on button "Next" at bounding box center [946, 564] width 115 height 44
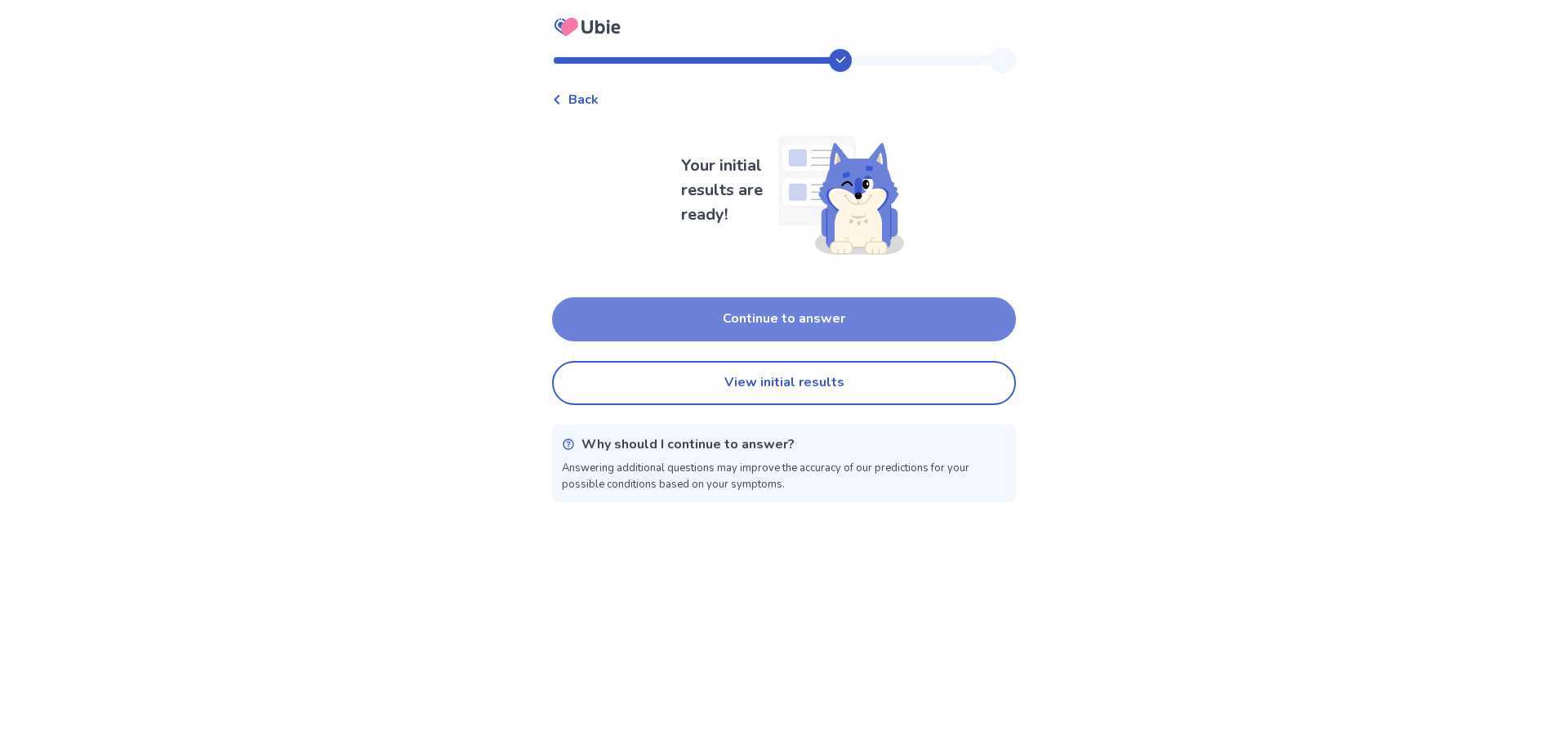
click at [811, 316] on button "Continue to answer" at bounding box center [784, 319] width 464 height 44
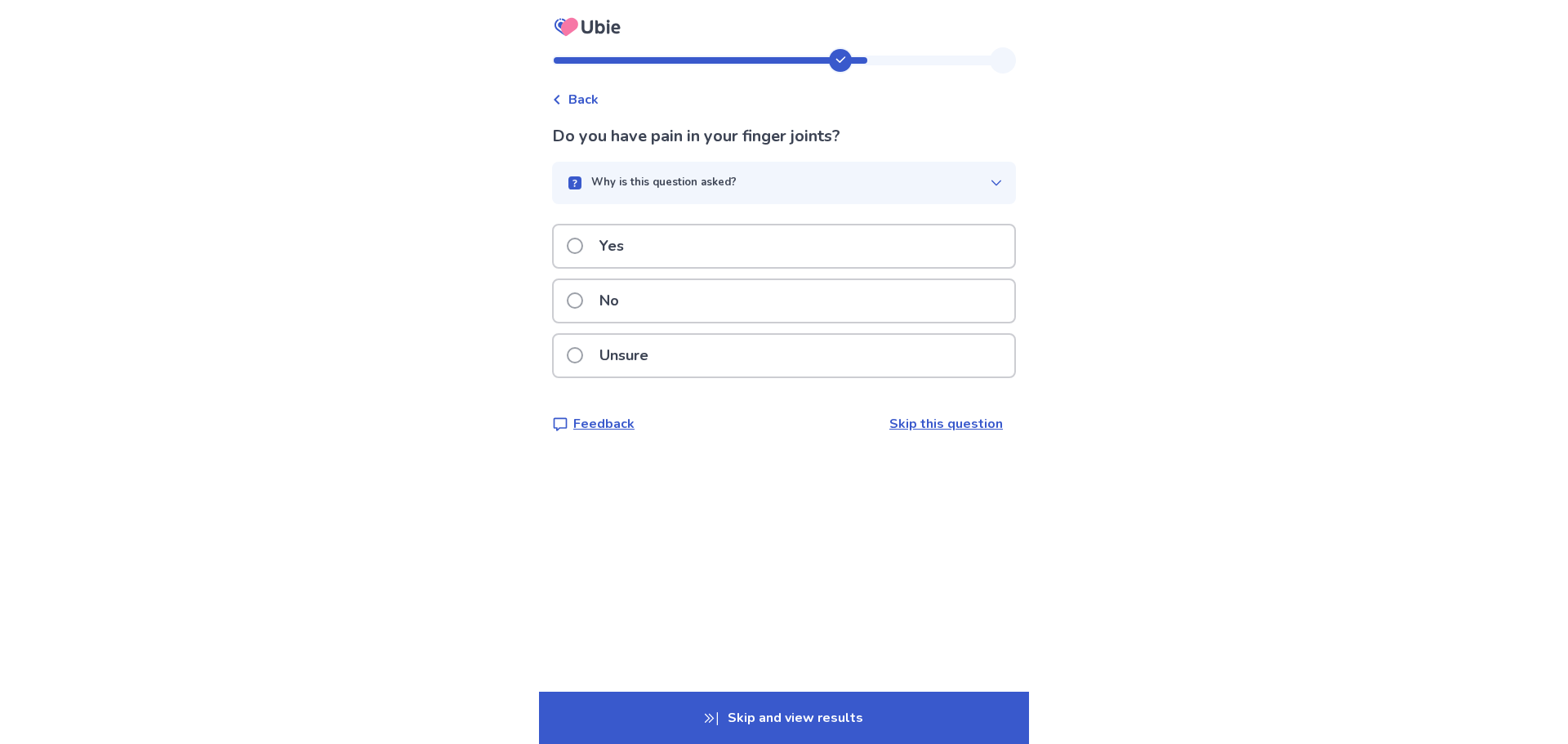
click at [607, 245] on p "Yes" at bounding box center [610, 246] width 44 height 42
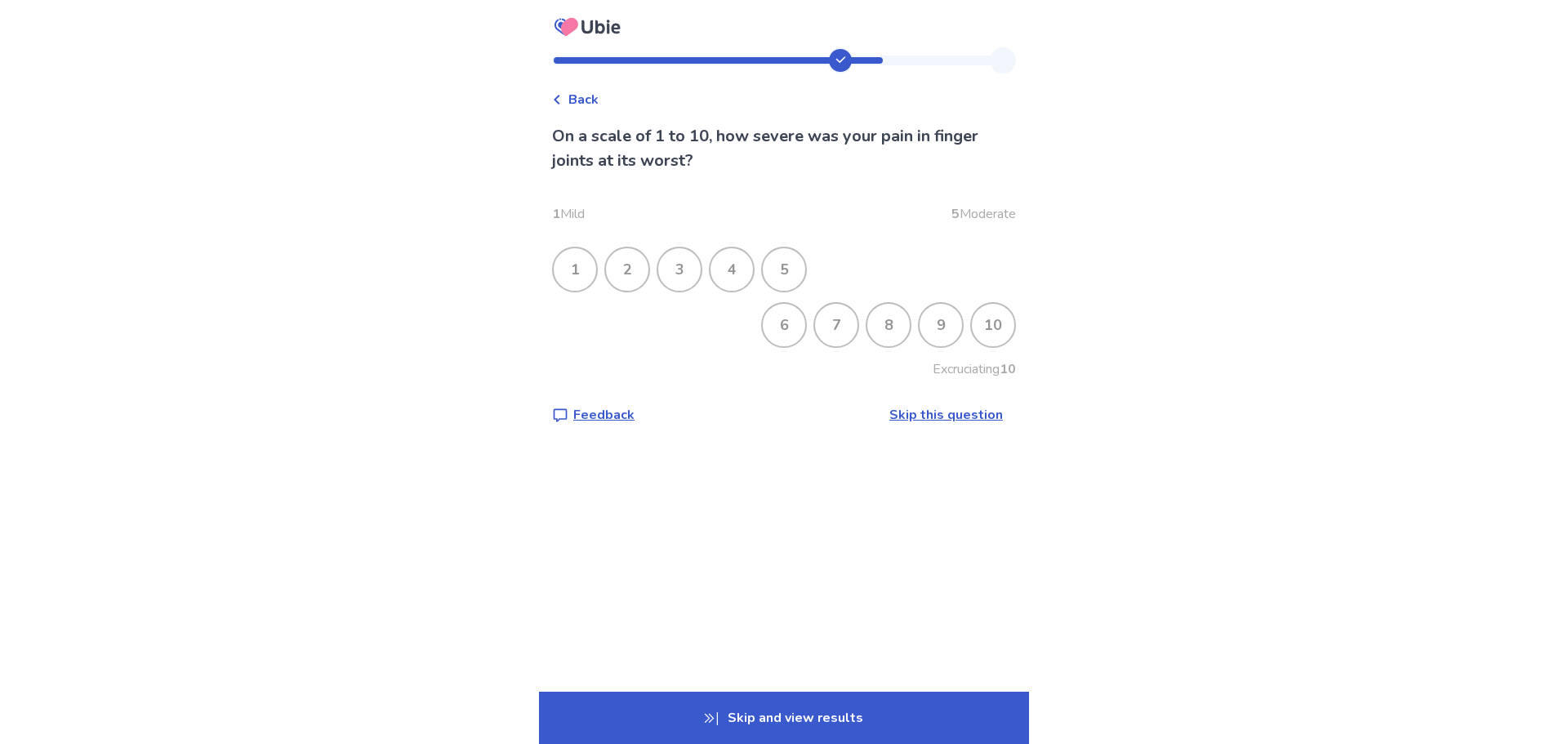
click at [925, 335] on div "9" at bounding box center [941, 325] width 43 height 43
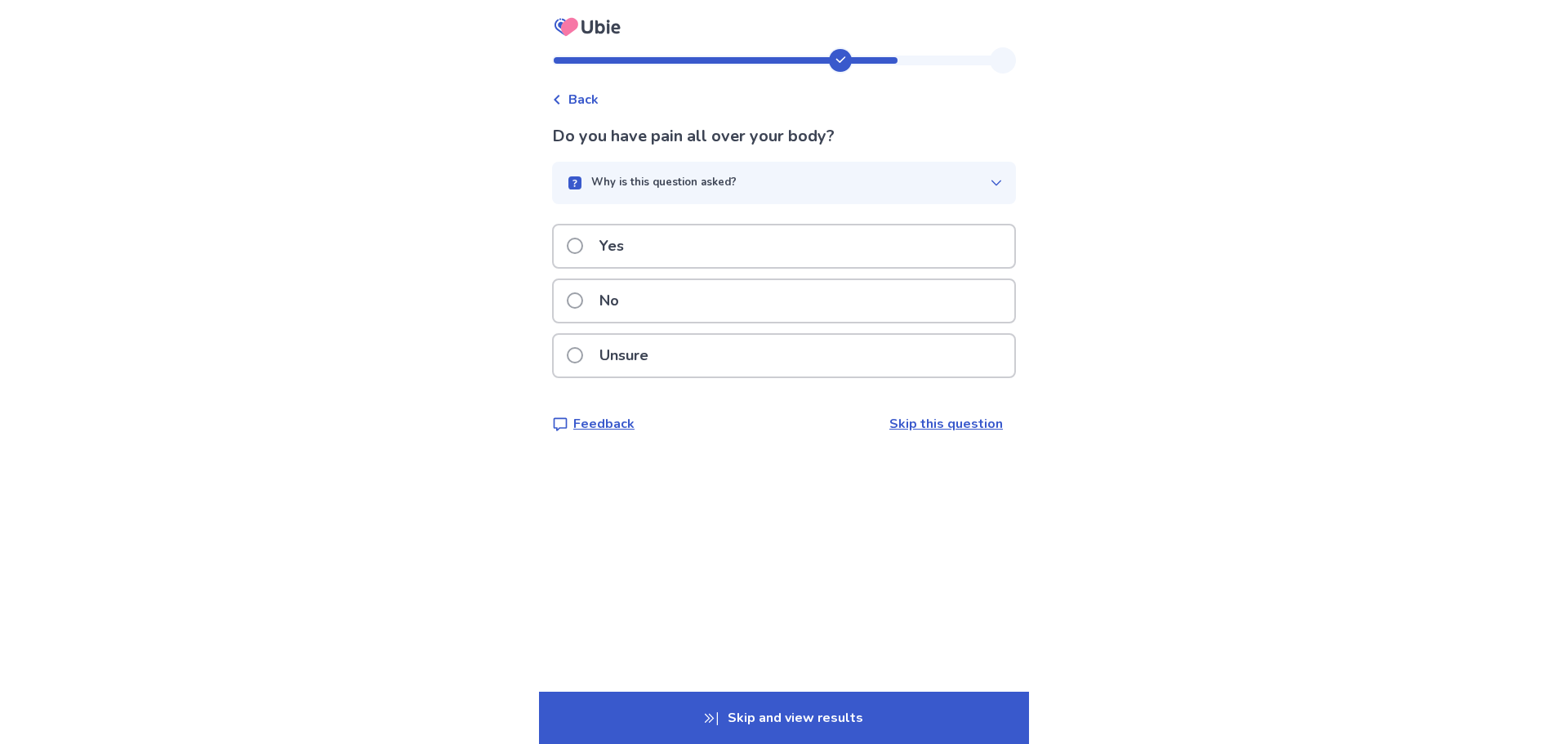
click at [610, 297] on p "No" at bounding box center [609, 301] width 39 height 42
click at [621, 300] on p "No" at bounding box center [609, 301] width 39 height 42
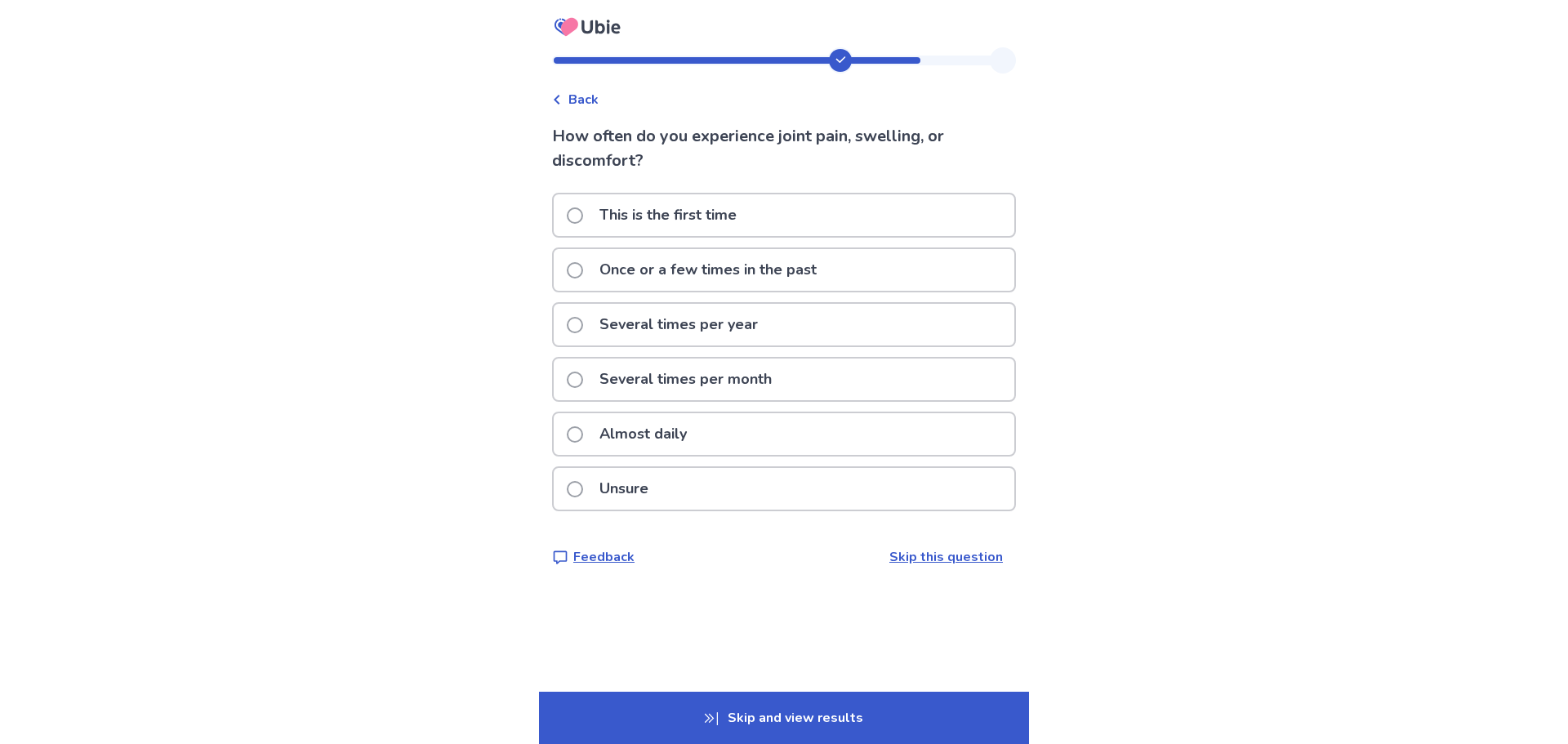
click at [669, 325] on p "Several times per year" at bounding box center [678, 324] width 178 height 42
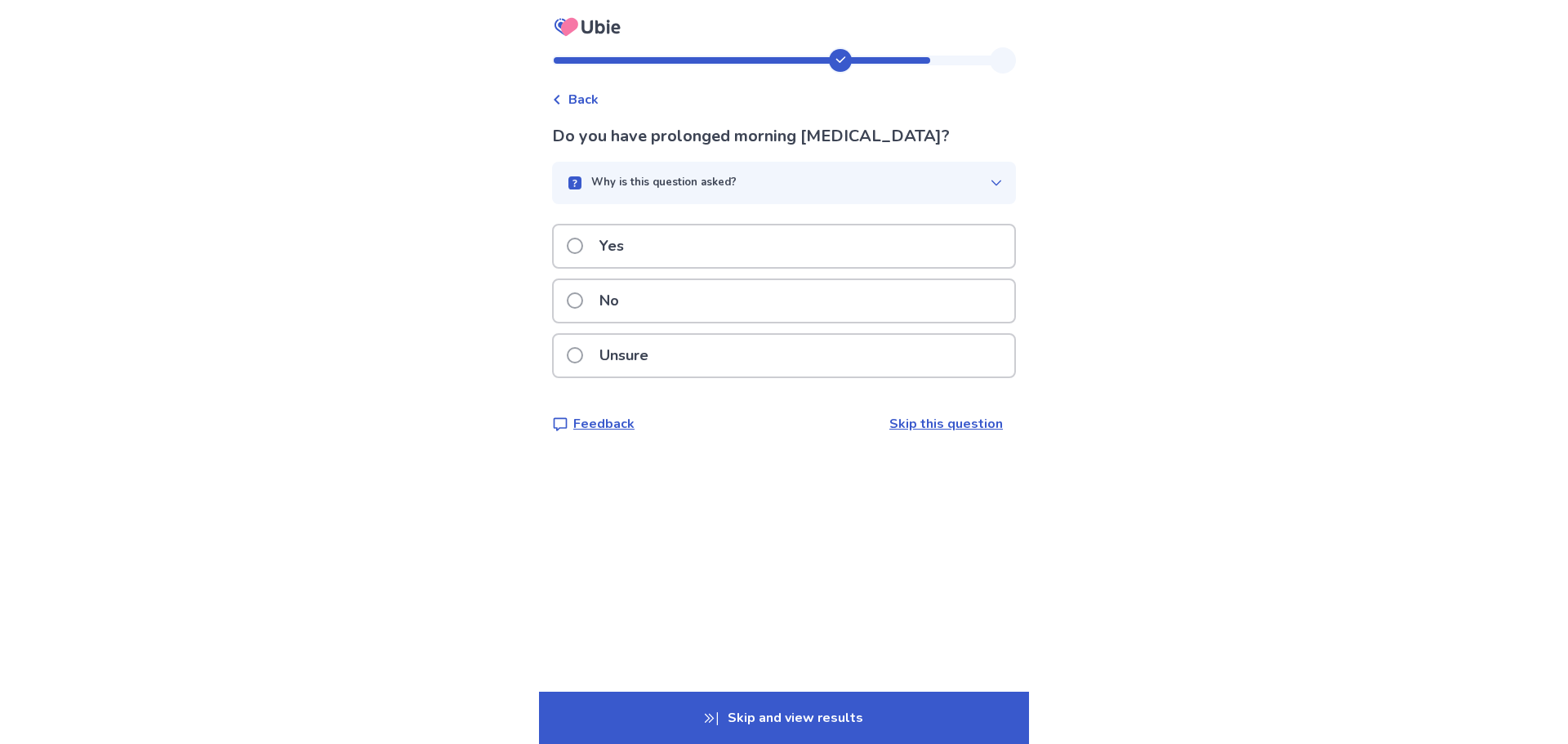
click at [622, 360] on p "Unsure" at bounding box center [623, 355] width 69 height 42
click at [620, 308] on p "No" at bounding box center [609, 301] width 39 height 42
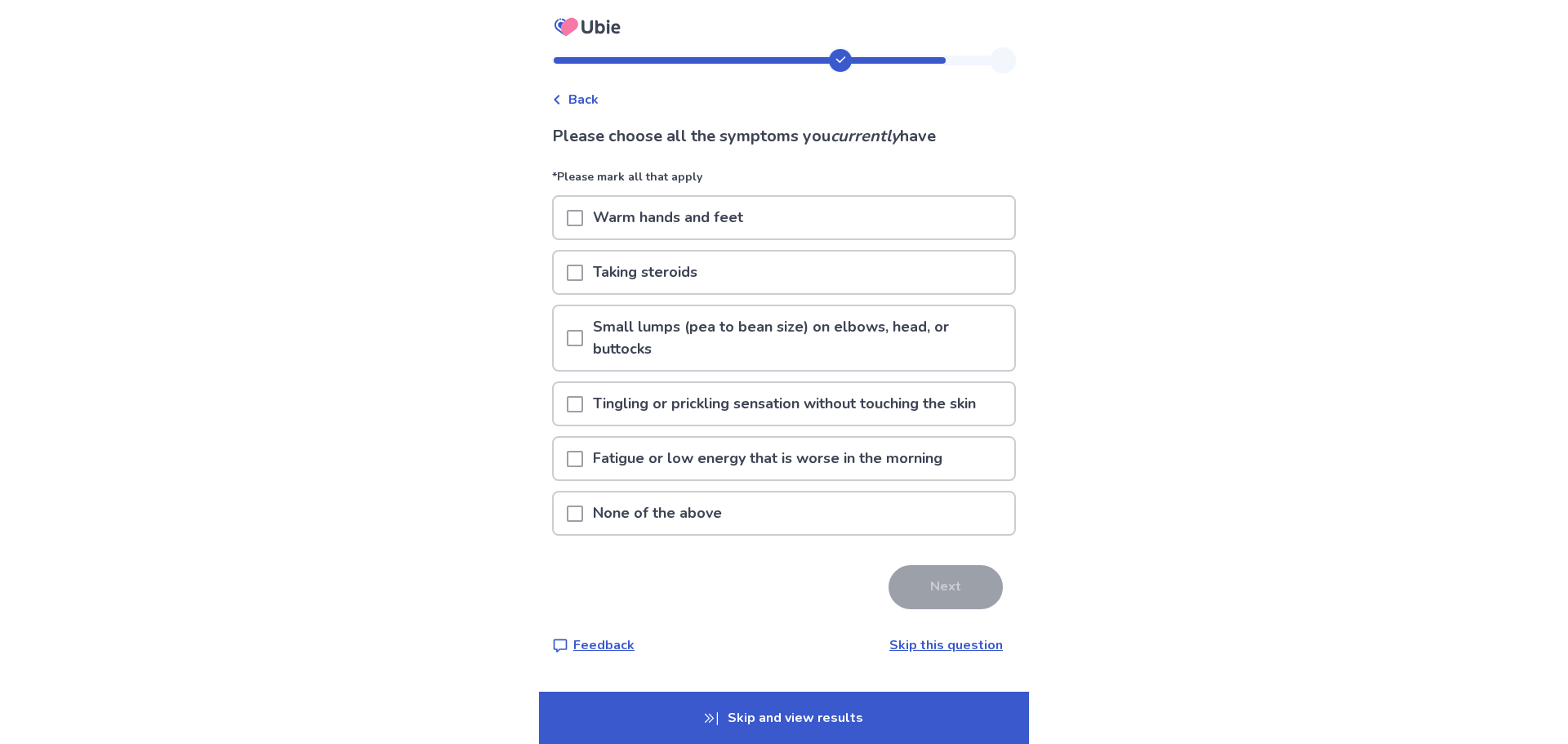
click at [595, 509] on p "None of the above" at bounding box center [657, 513] width 149 height 42
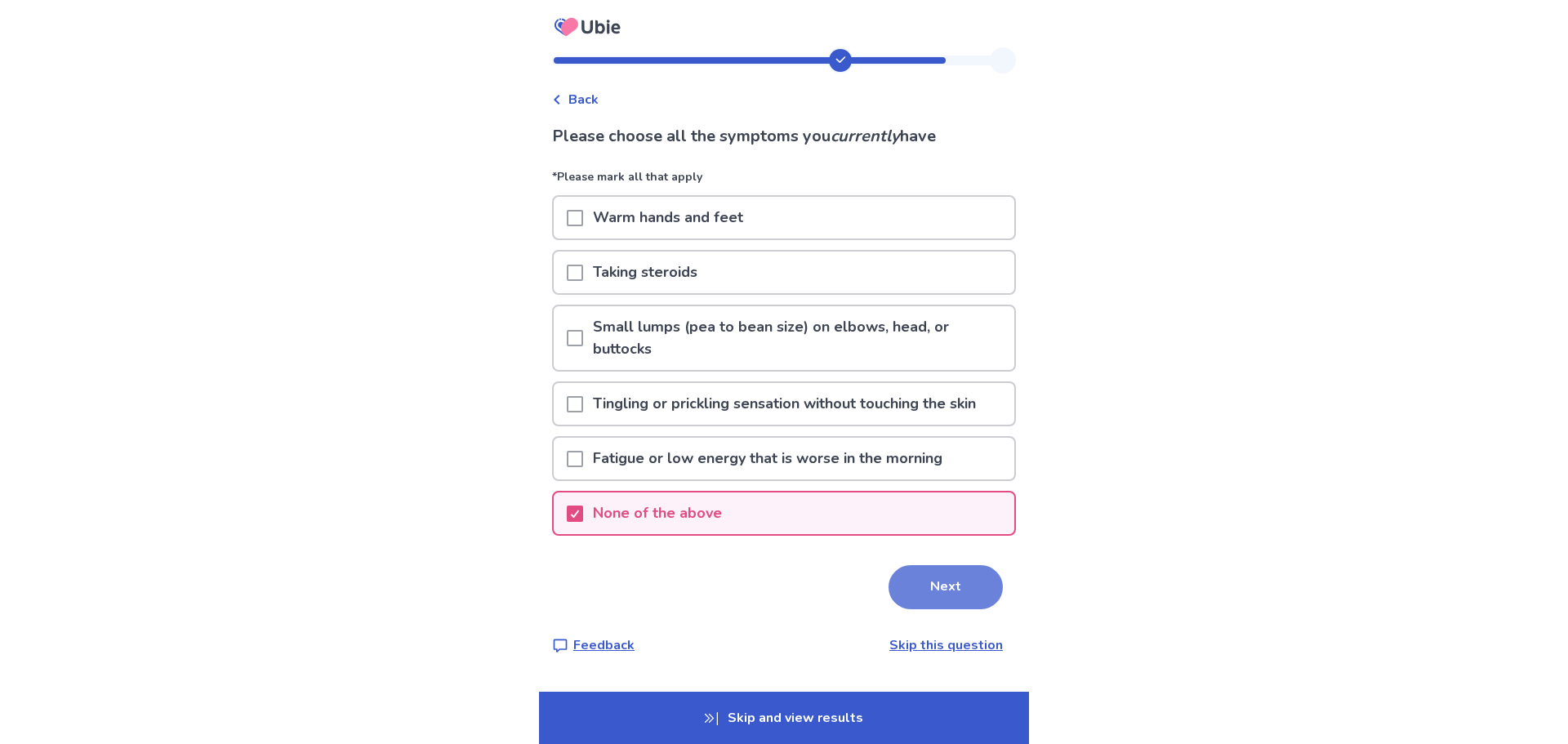
click at [956, 596] on button "Next" at bounding box center [946, 586] width 115 height 44
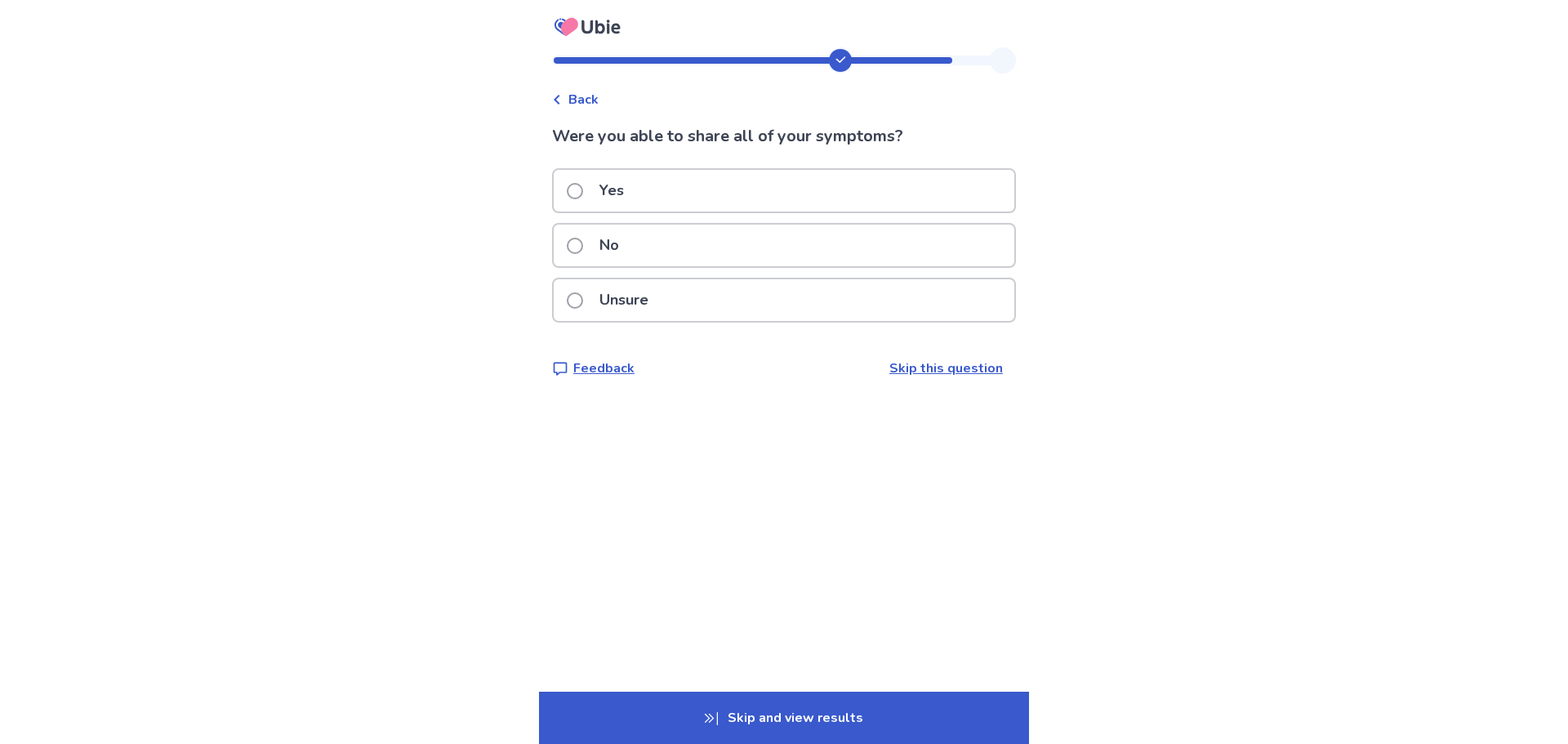
click at [583, 293] on span at bounding box center [575, 301] width 17 height 17
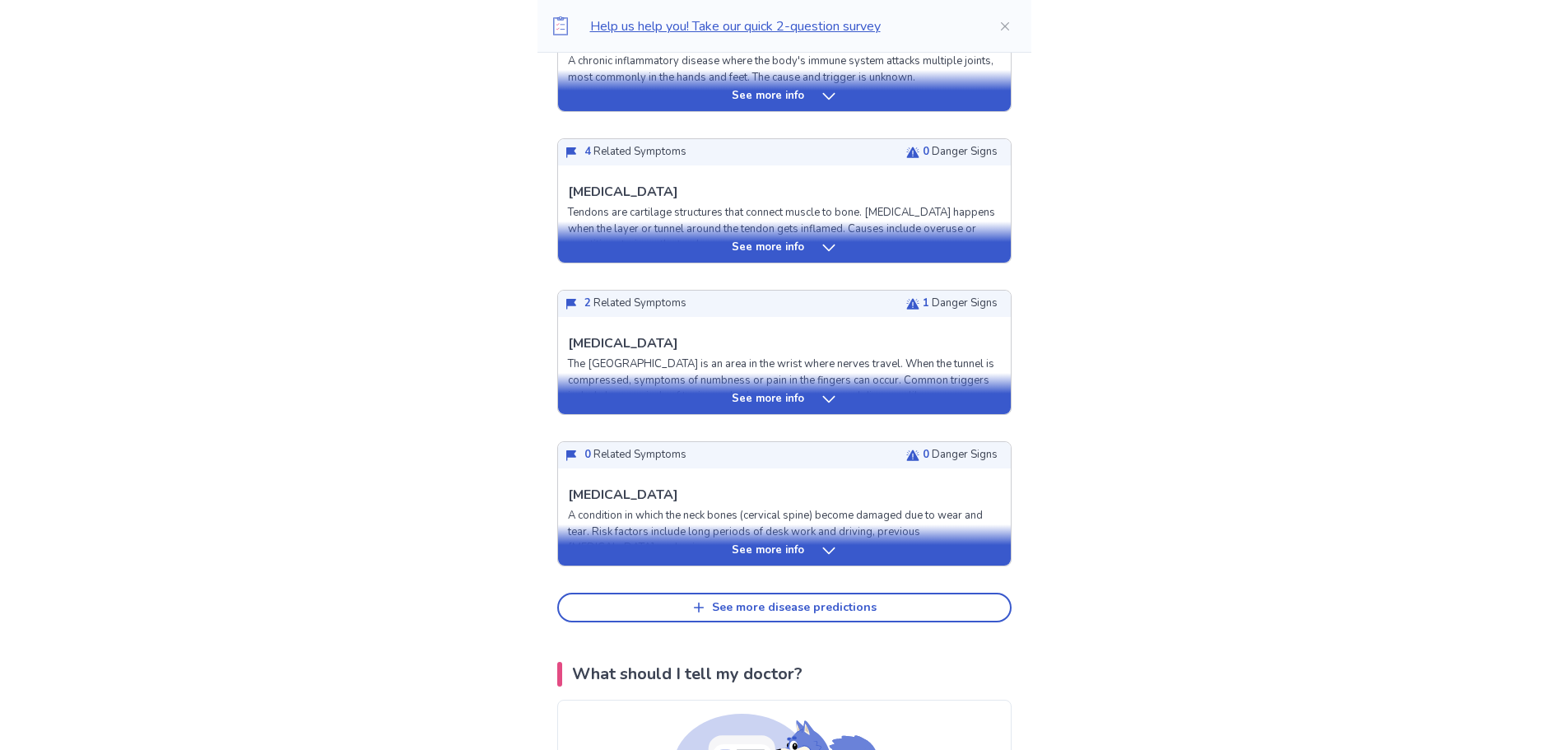
scroll to position [576, 0]
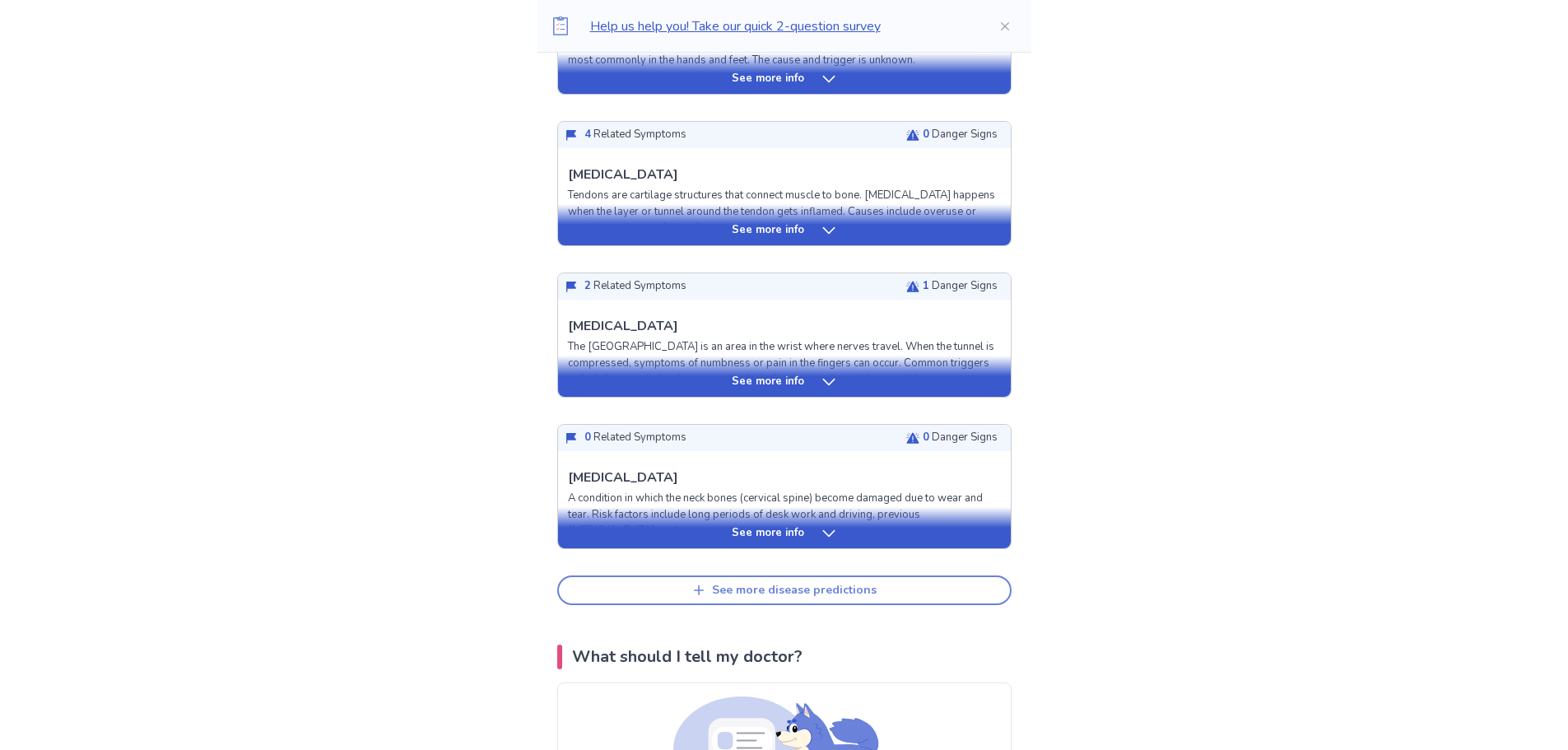
click at [752, 583] on div "See more disease predictions" at bounding box center [794, 590] width 165 height 14
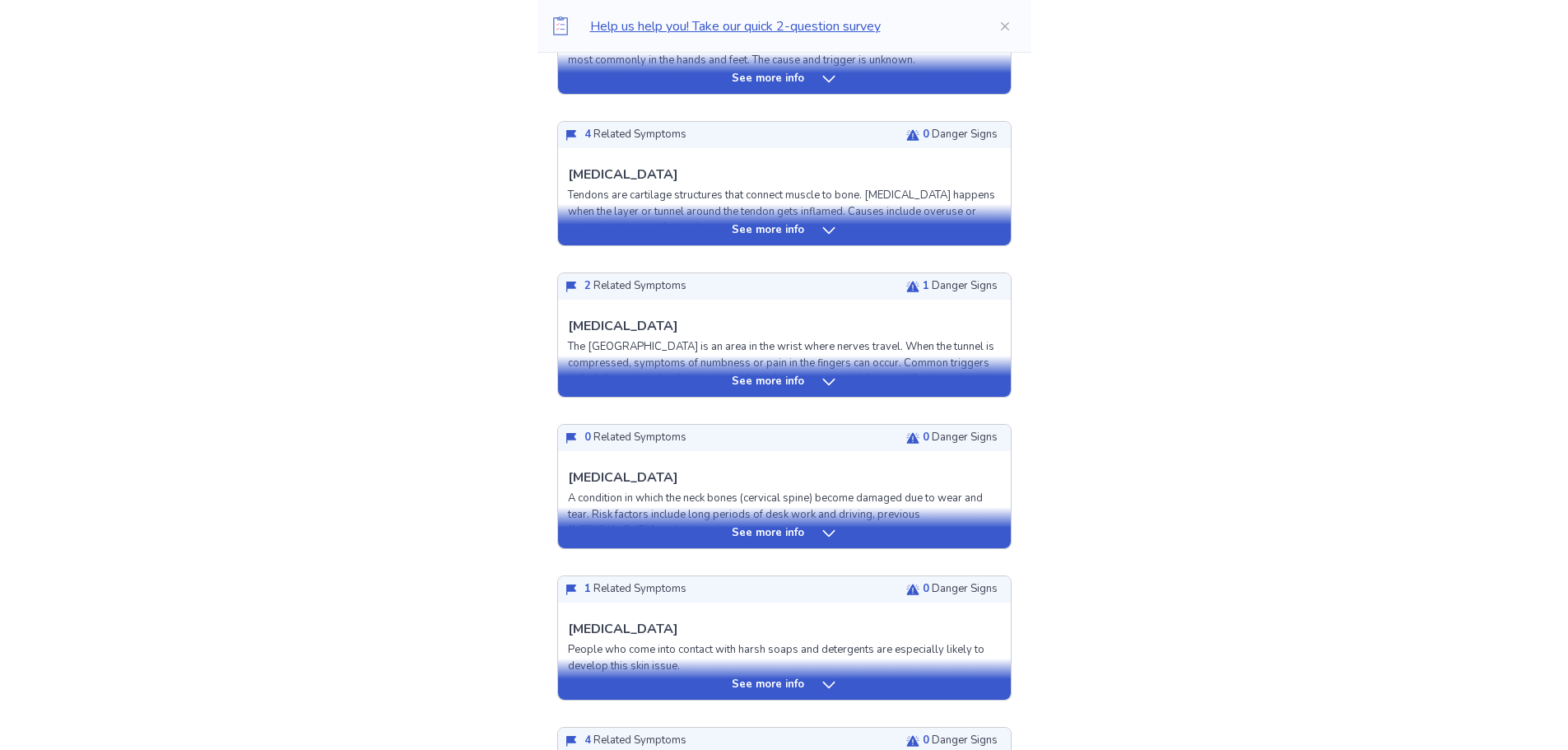
click at [763, 374] on p "See more info" at bounding box center [768, 381] width 73 height 17
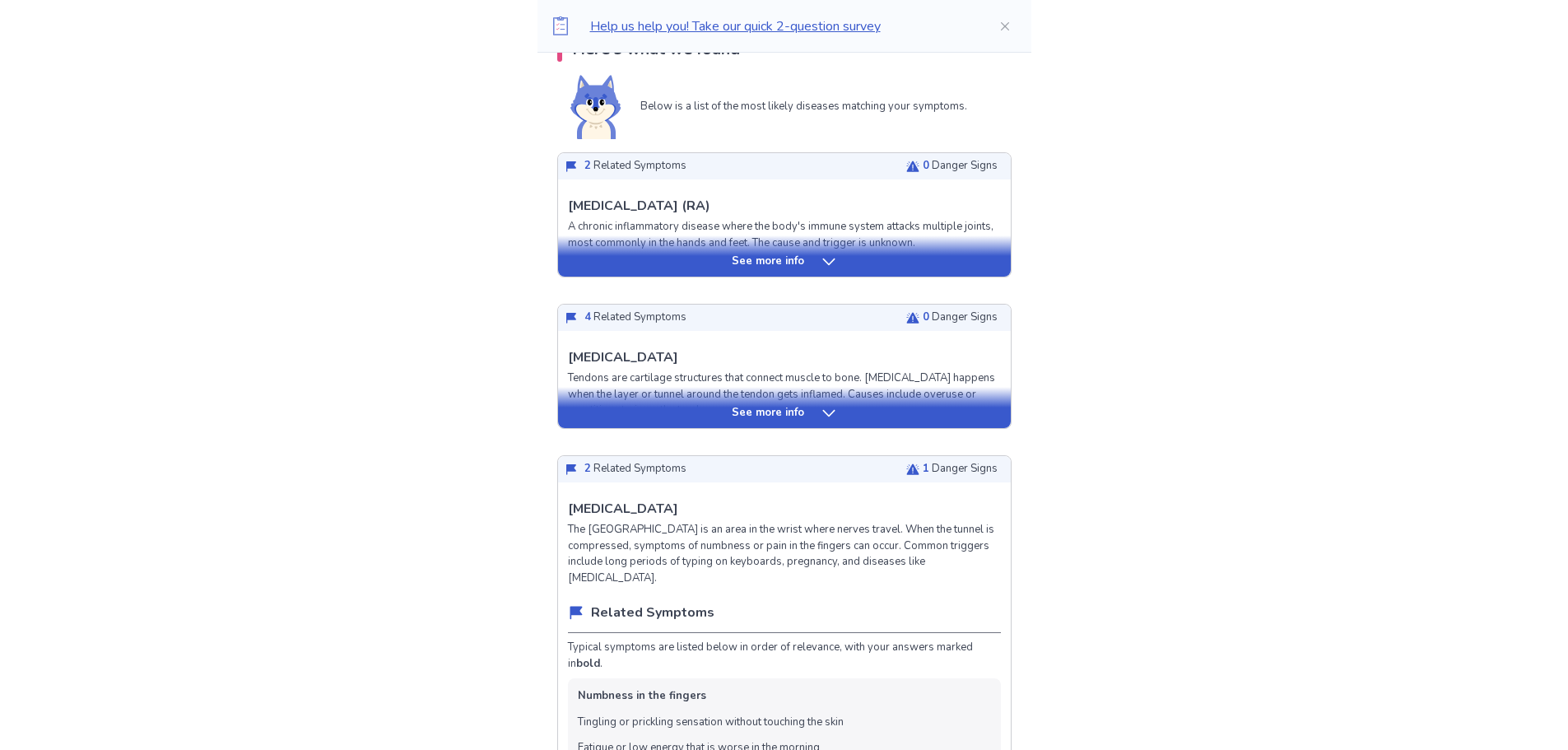
scroll to position [247, 0]
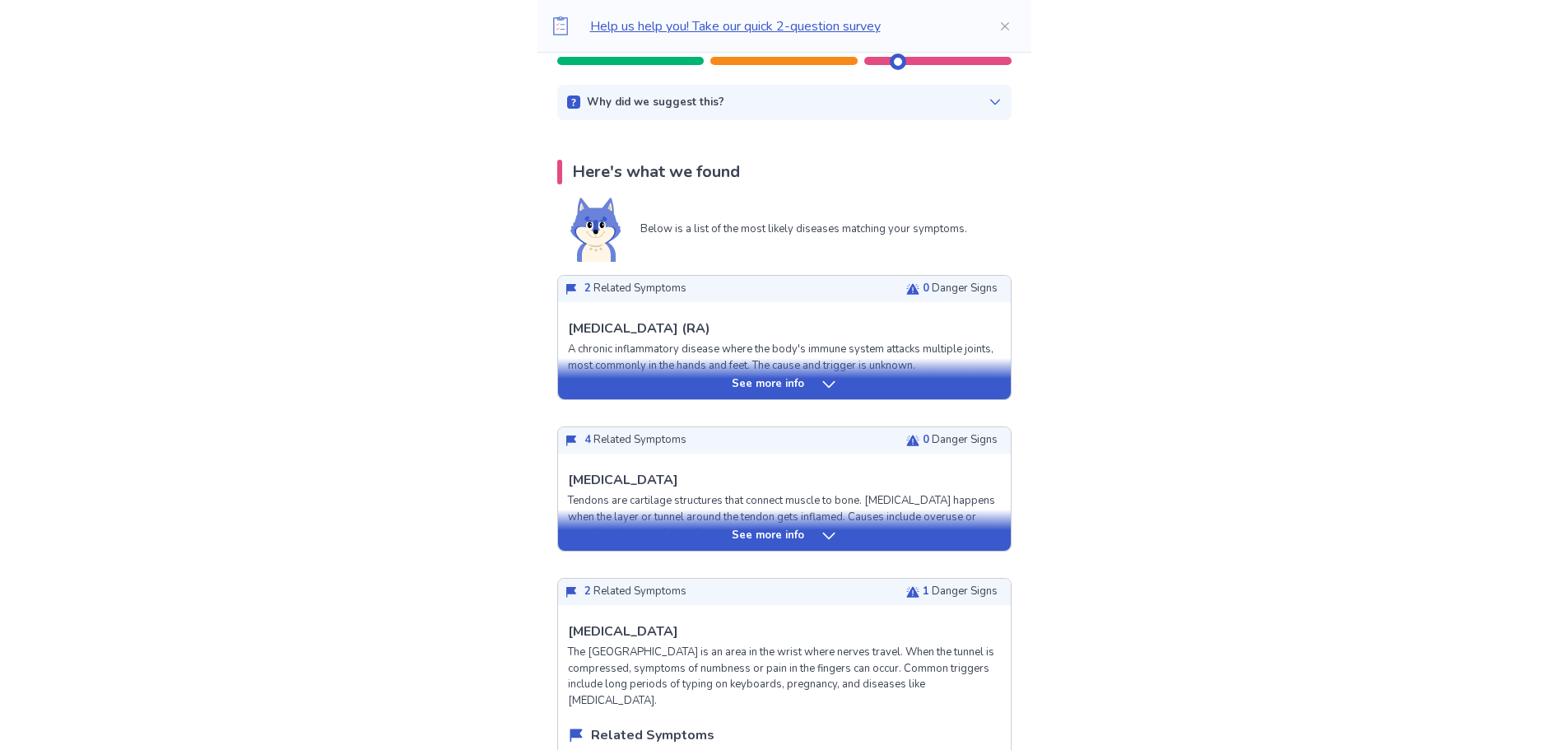
click at [802, 380] on p "See more info" at bounding box center [768, 384] width 73 height 17
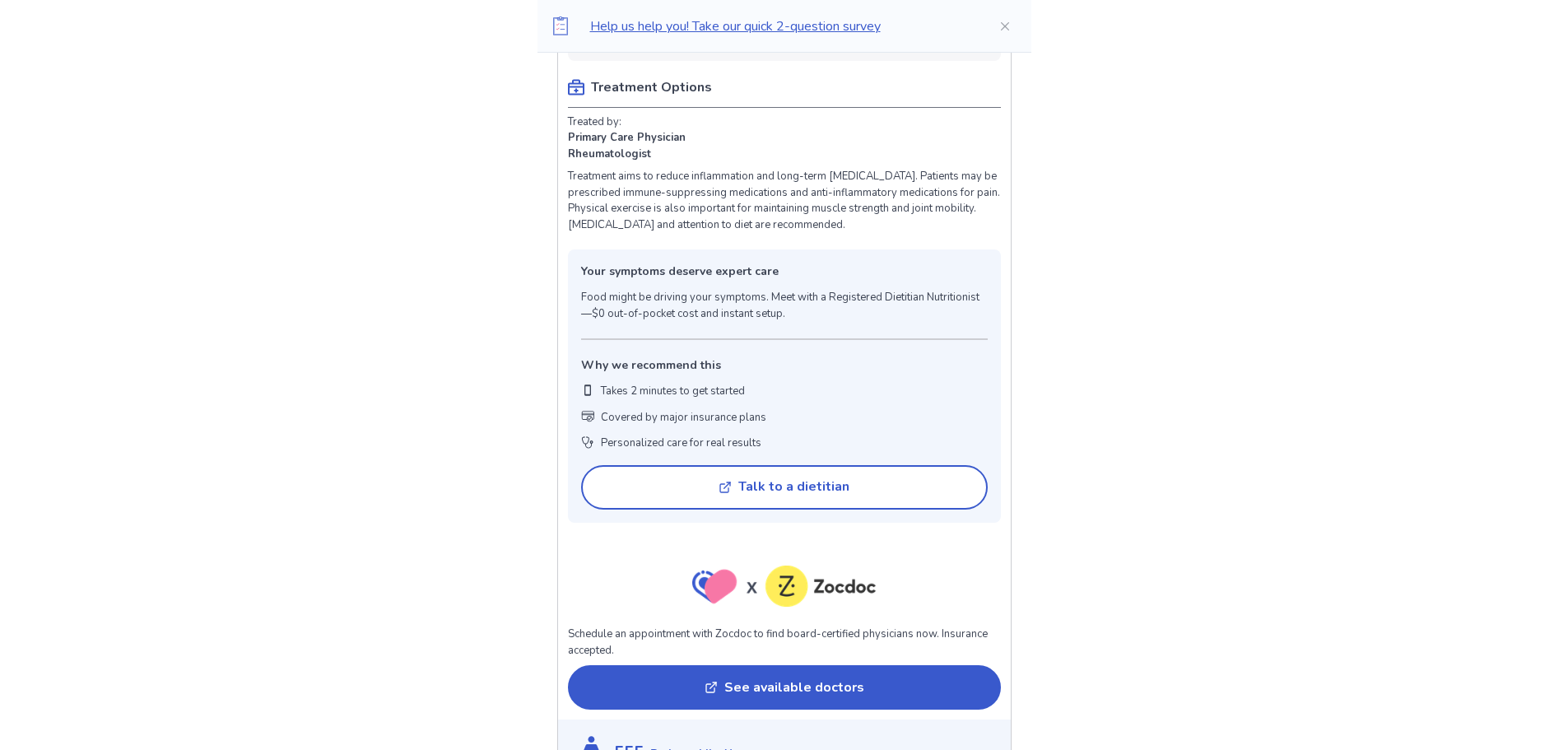
scroll to position [1071, 0]
